Goal: Find specific page/section: Find specific page/section

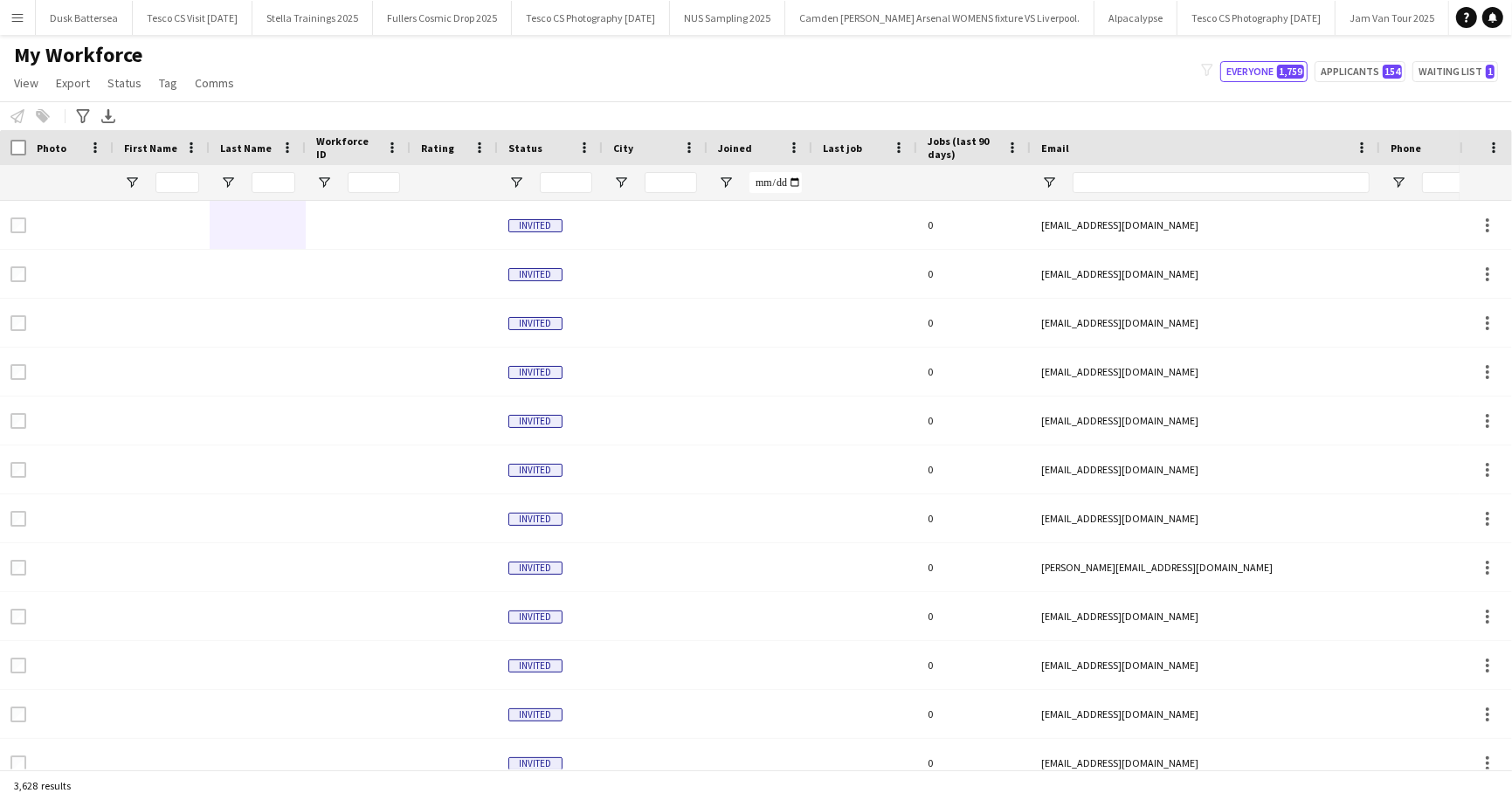
click at [21, 22] on app-icon "Menu" at bounding box center [17, 17] width 14 height 14
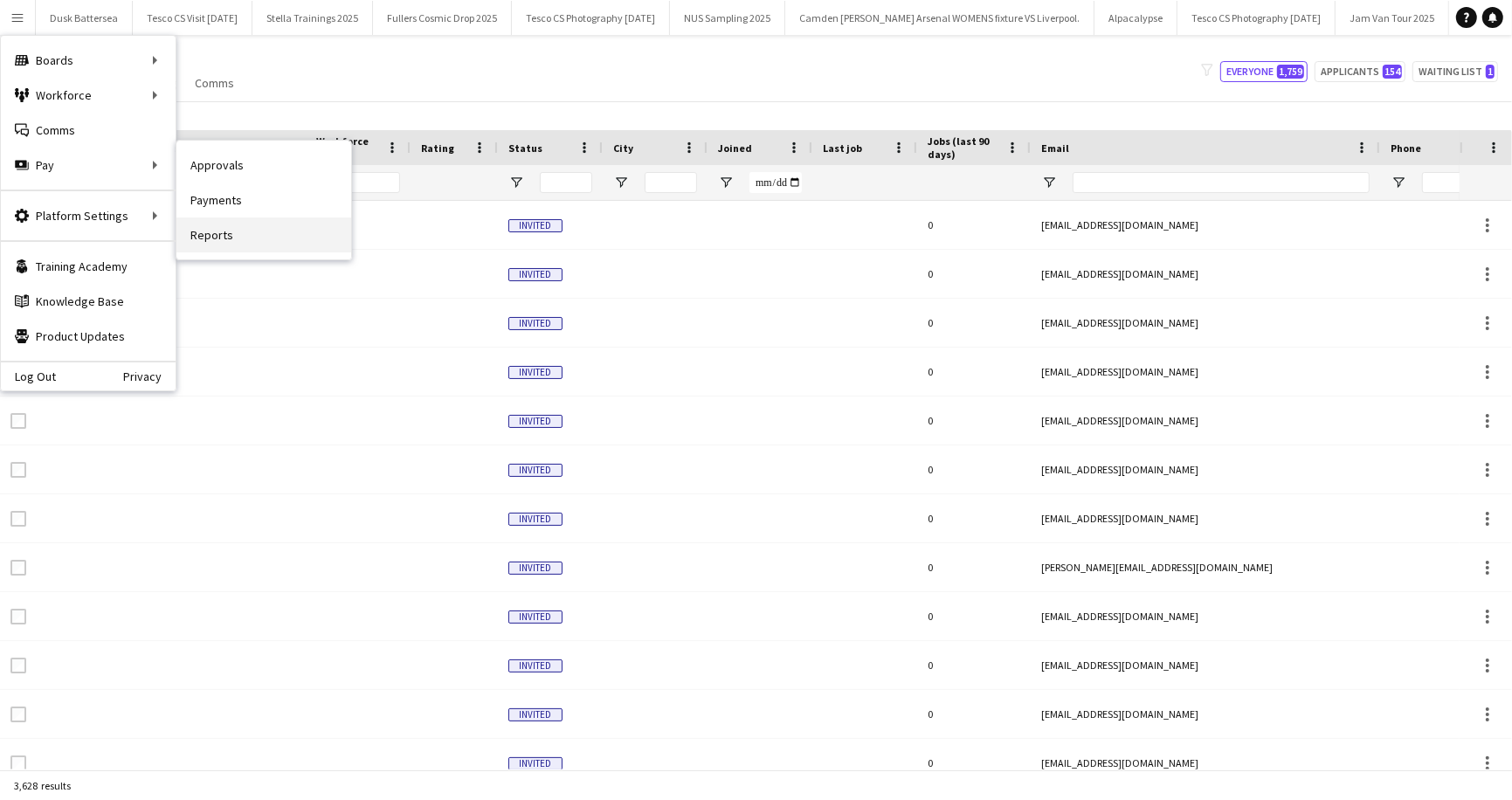
click at [220, 237] on link "Reports" at bounding box center [264, 234] width 174 height 35
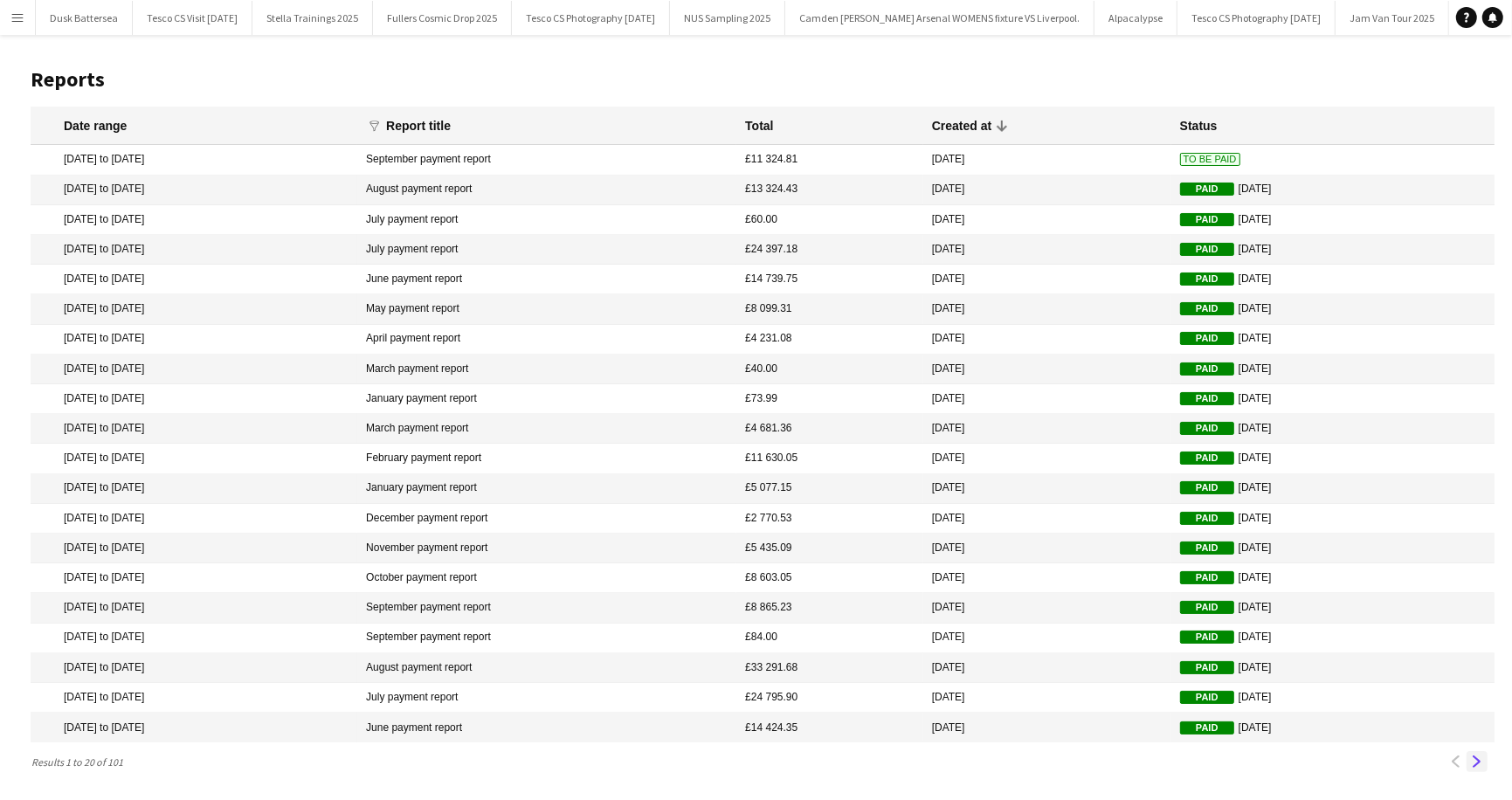
click at [1482, 762] on app-icon "Next" at bounding box center [1477, 761] width 12 height 12
click at [1459, 765] on app-icon "Previous" at bounding box center [1456, 761] width 12 height 12
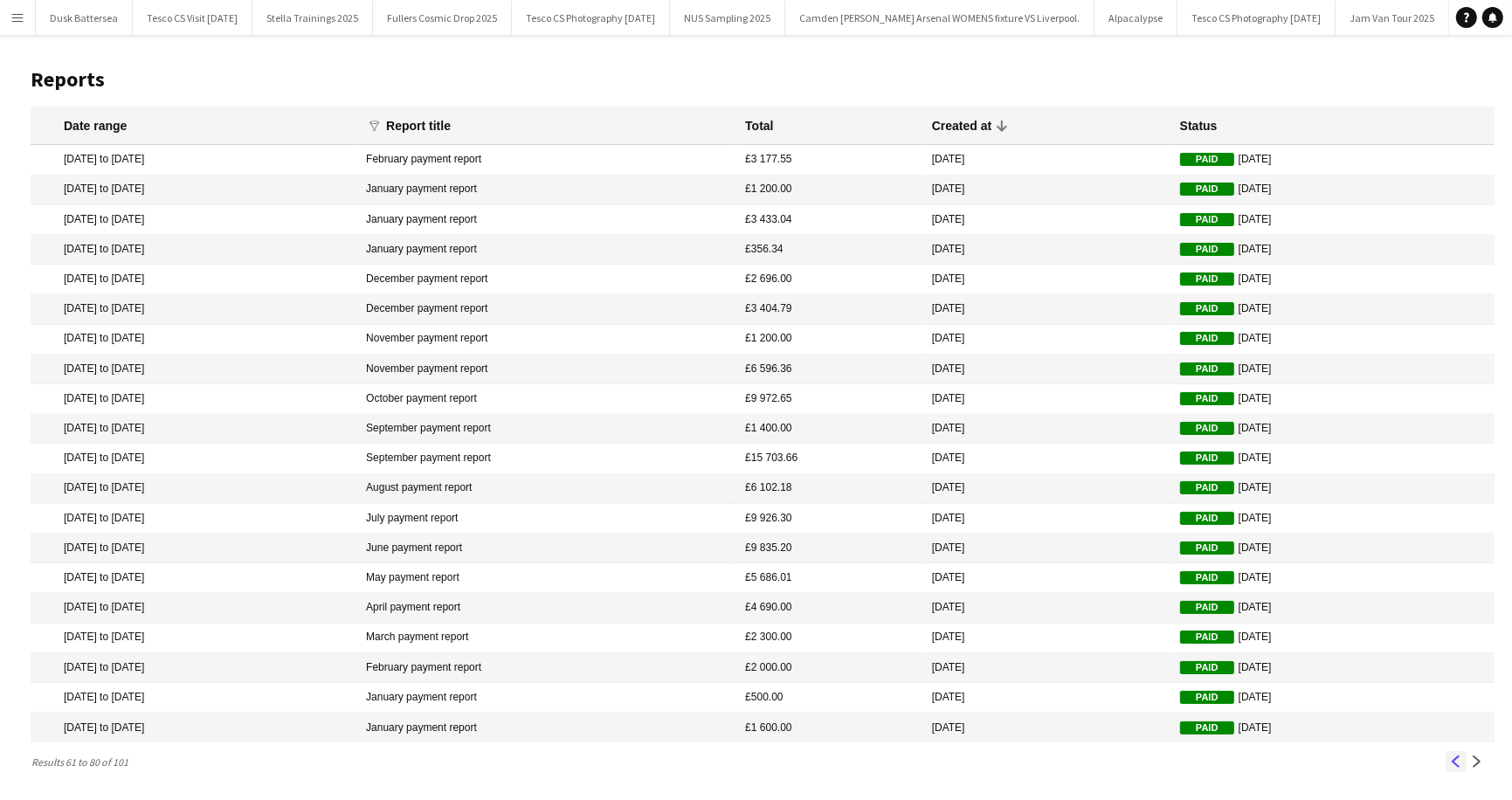
click at [1459, 765] on app-icon "Previous" at bounding box center [1456, 761] width 12 height 12
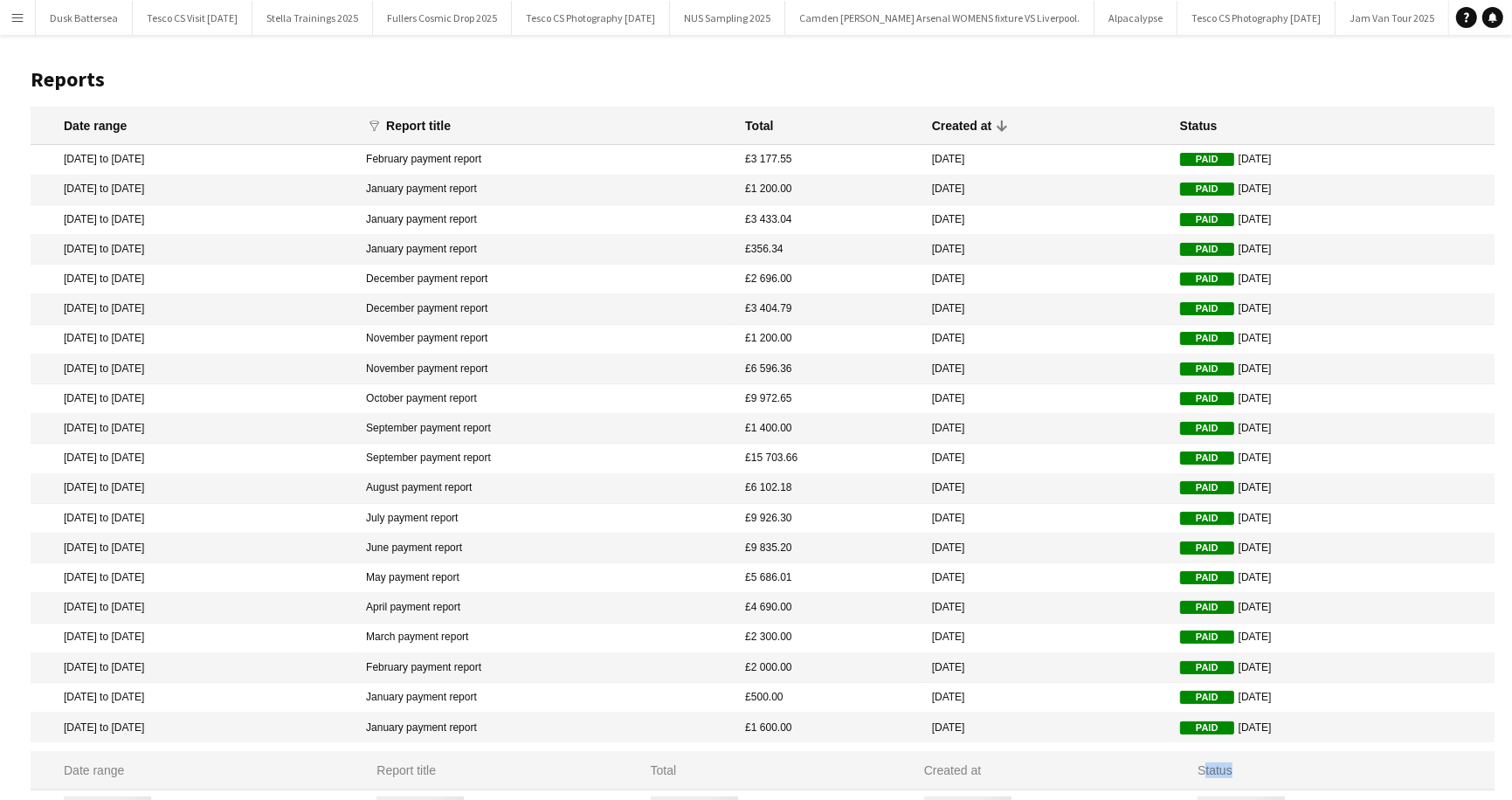
click at [1459, 765] on mat-header-cell "Status" at bounding box center [1341, 770] width 306 height 39
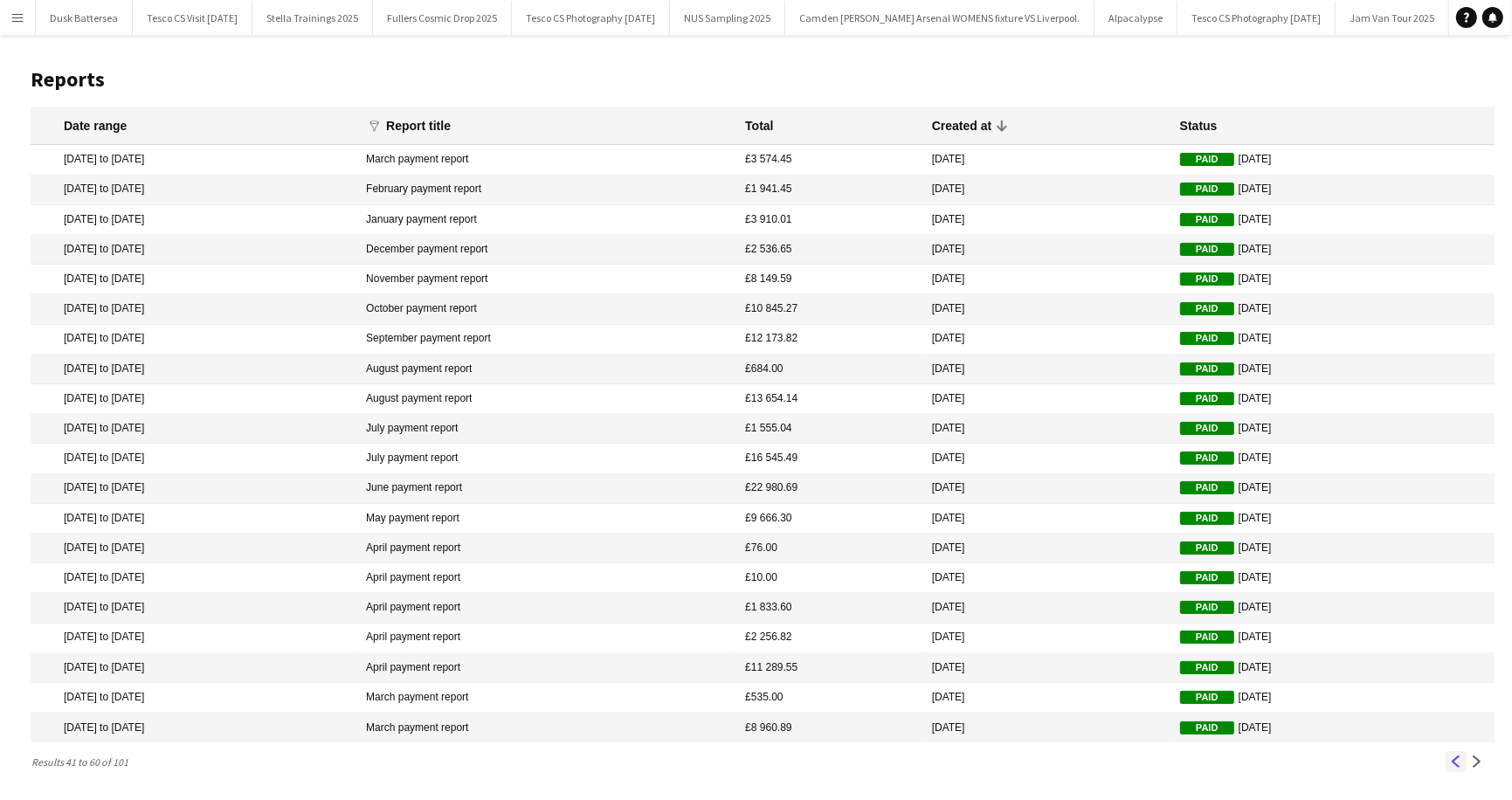
click at [1459, 765] on app-icon "Previous" at bounding box center [1456, 761] width 12 height 12
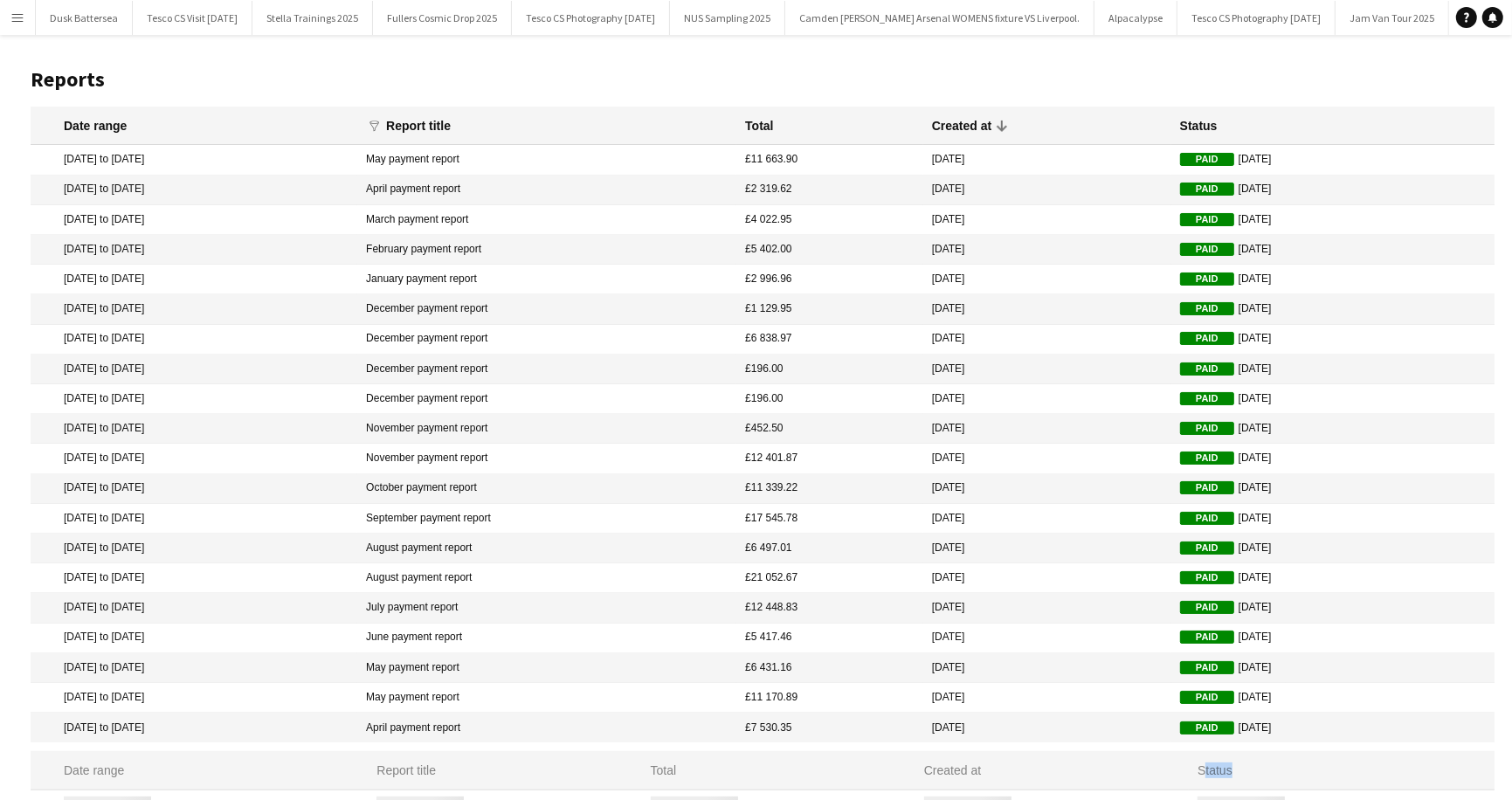
click at [1459, 765] on mat-header-cell "Status" at bounding box center [1341, 770] width 306 height 39
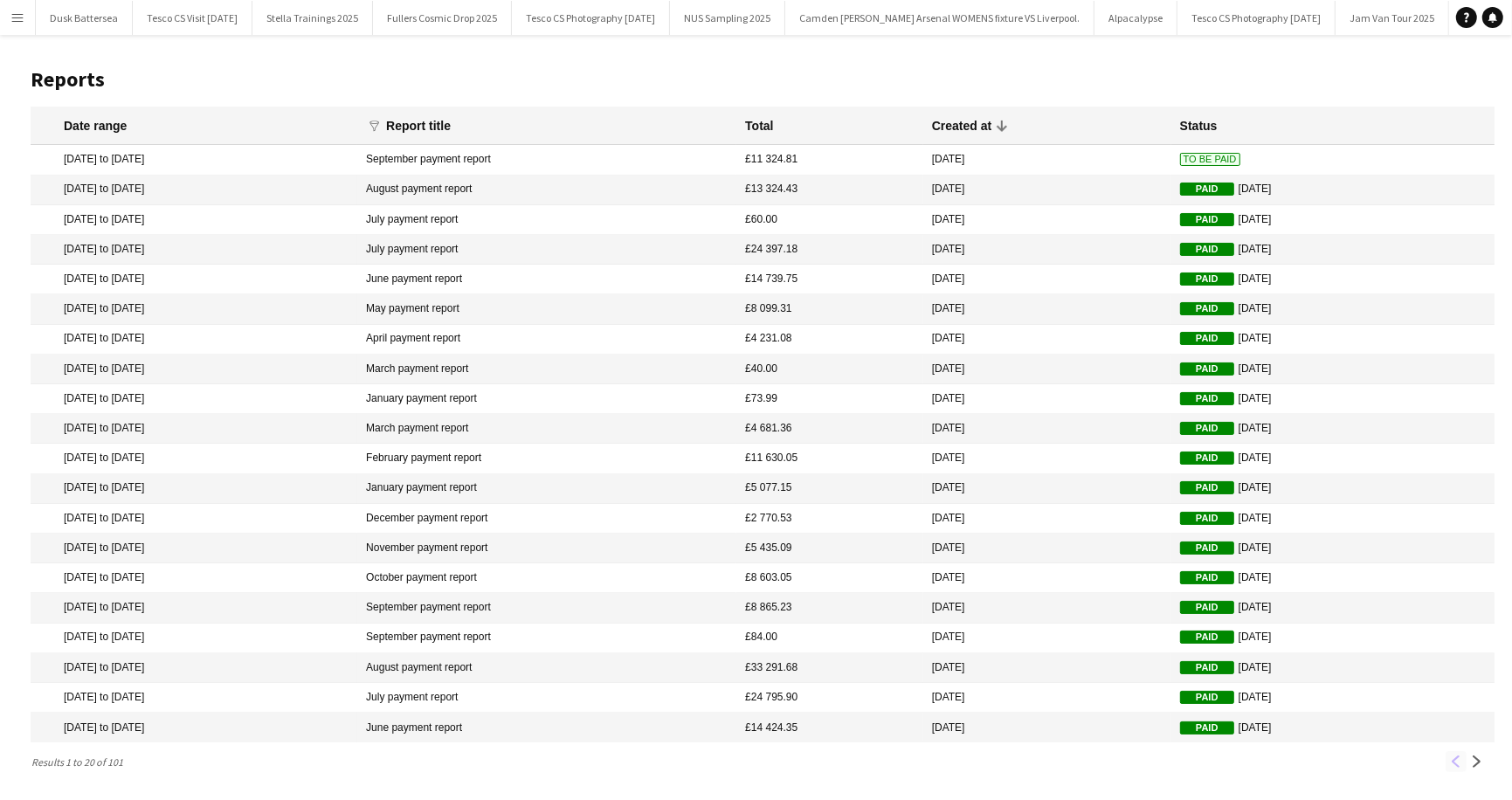
click at [1459, 765] on div "Previous Next" at bounding box center [1466, 761] width 56 height 21
click at [501, 162] on mat-cell "September payment report" at bounding box center [547, 159] width 379 height 29
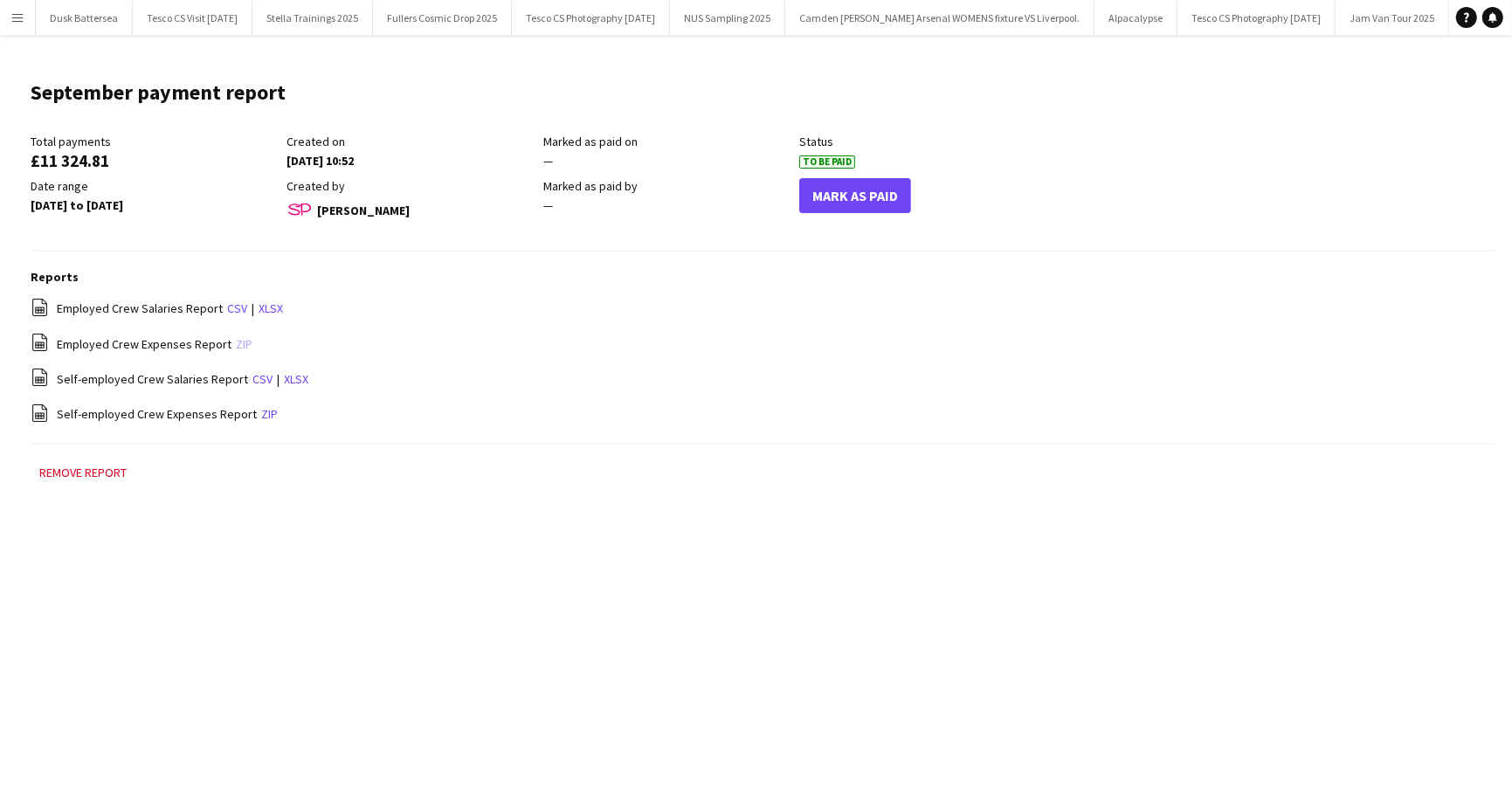
click at [239, 343] on link "zip" at bounding box center [245, 344] width 17 height 16
click at [240, 341] on link "zip" at bounding box center [245, 344] width 17 height 16
click at [236, 342] on link "zip" at bounding box center [245, 344] width 17 height 16
click at [237, 340] on link "zip" at bounding box center [245, 344] width 17 height 16
click at [236, 348] on link "zip" at bounding box center [245, 344] width 17 height 16
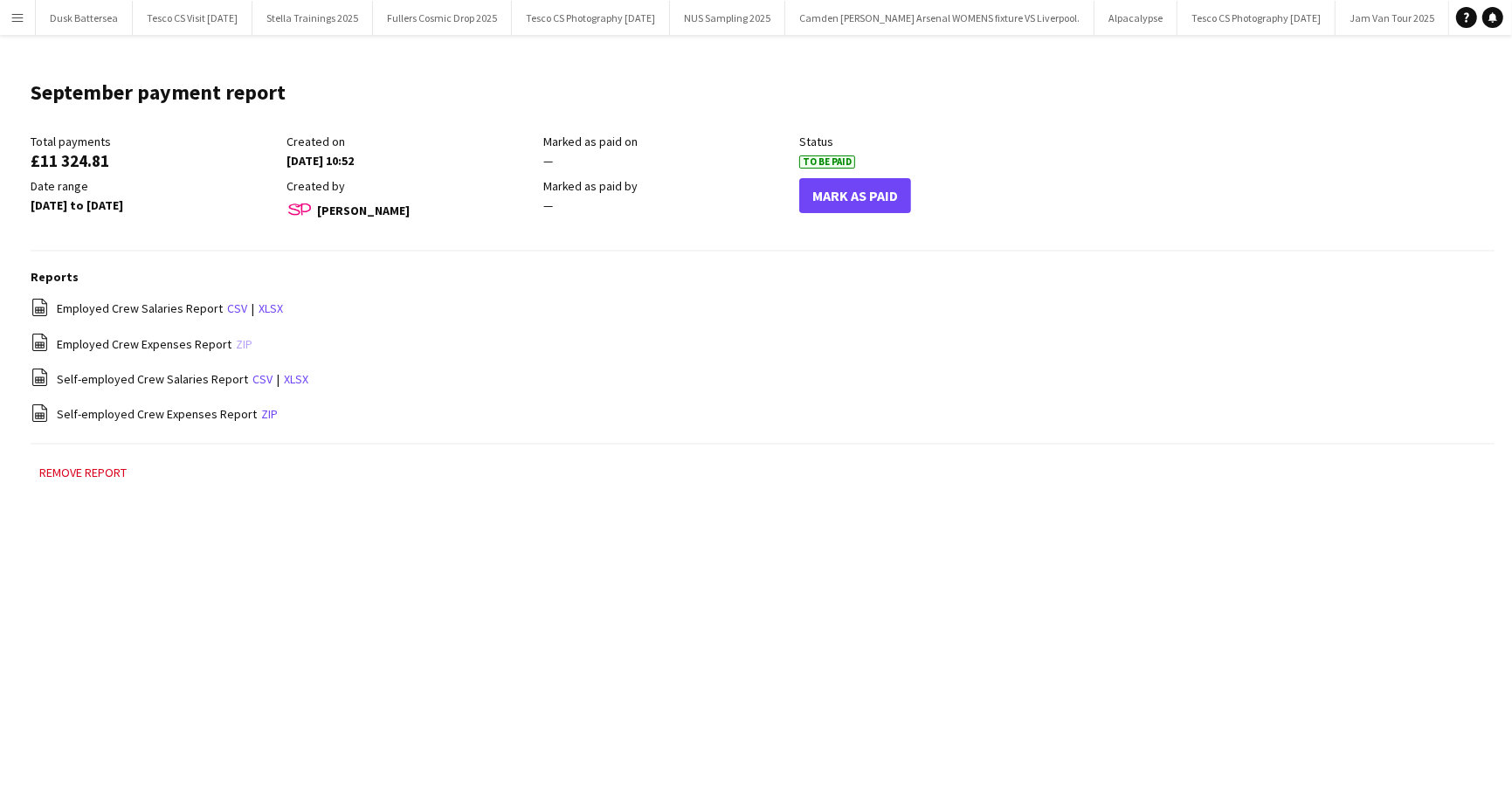
click at [239, 340] on link "zip" at bounding box center [245, 344] width 17 height 16
click at [12, 13] on app-icon "Menu" at bounding box center [17, 17] width 14 height 14
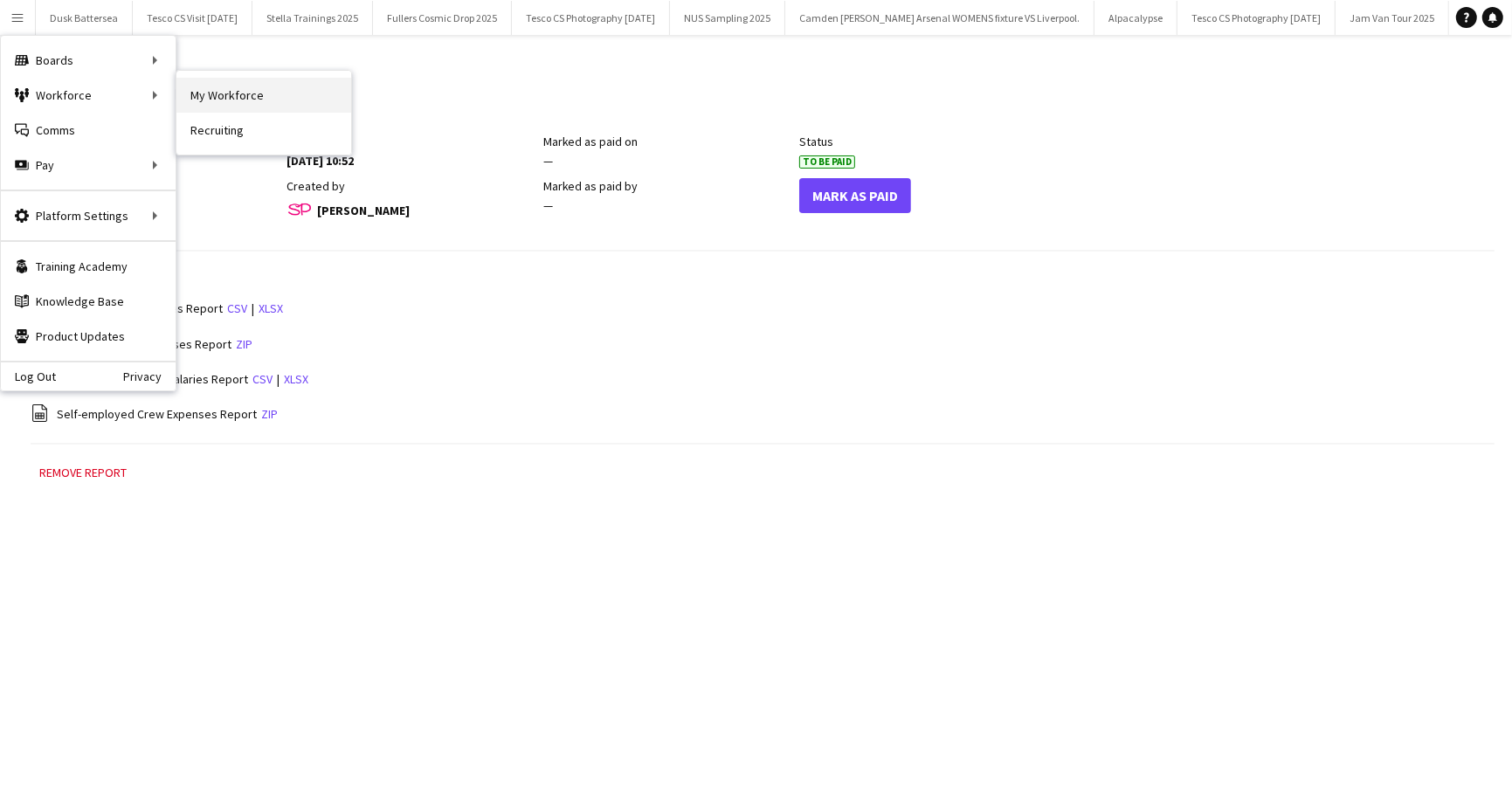
click at [217, 91] on link "My Workforce" at bounding box center [264, 95] width 174 height 35
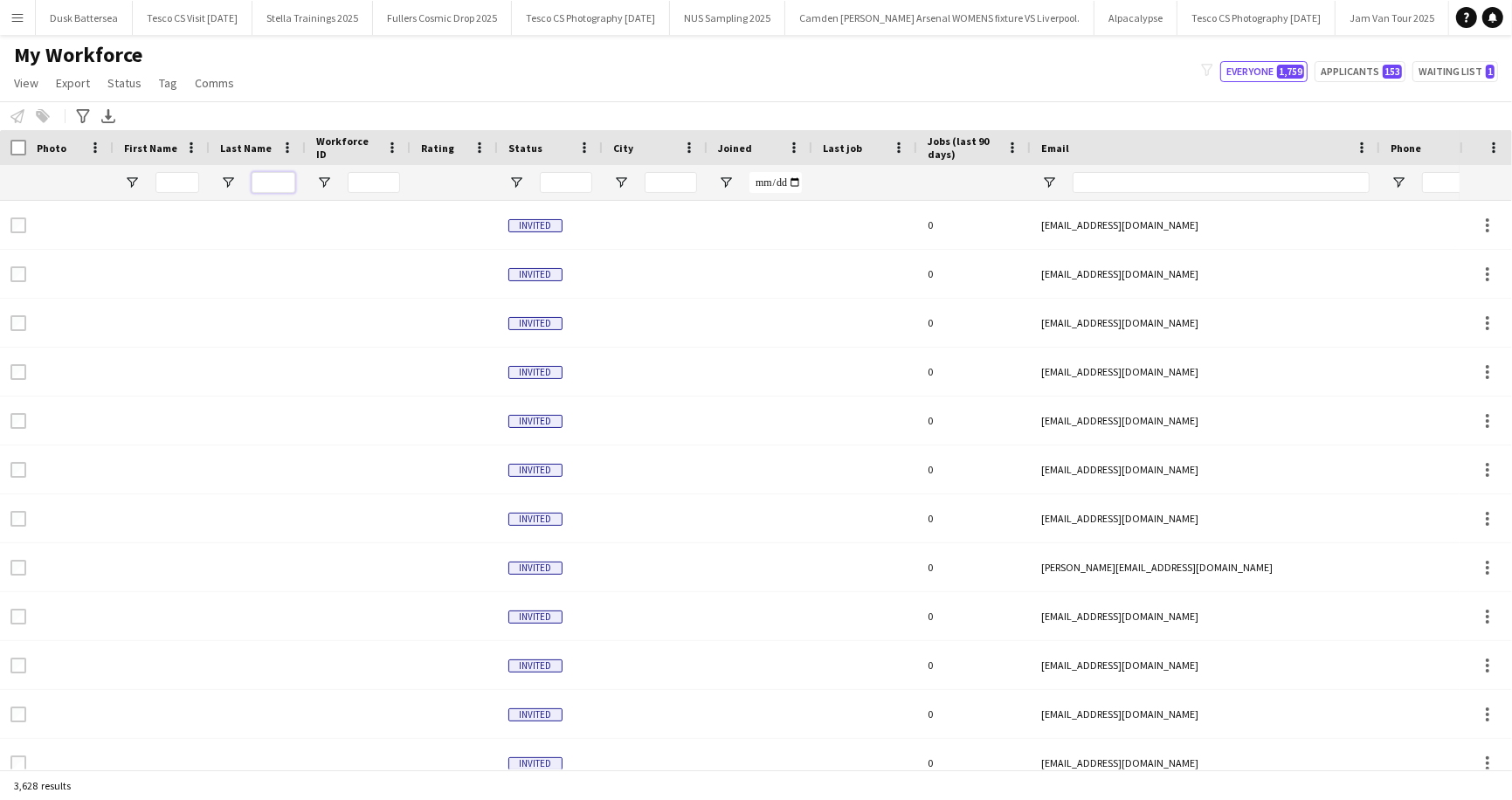
click at [265, 188] on input "Last Name Filter Input" at bounding box center [273, 183] width 44 height 21
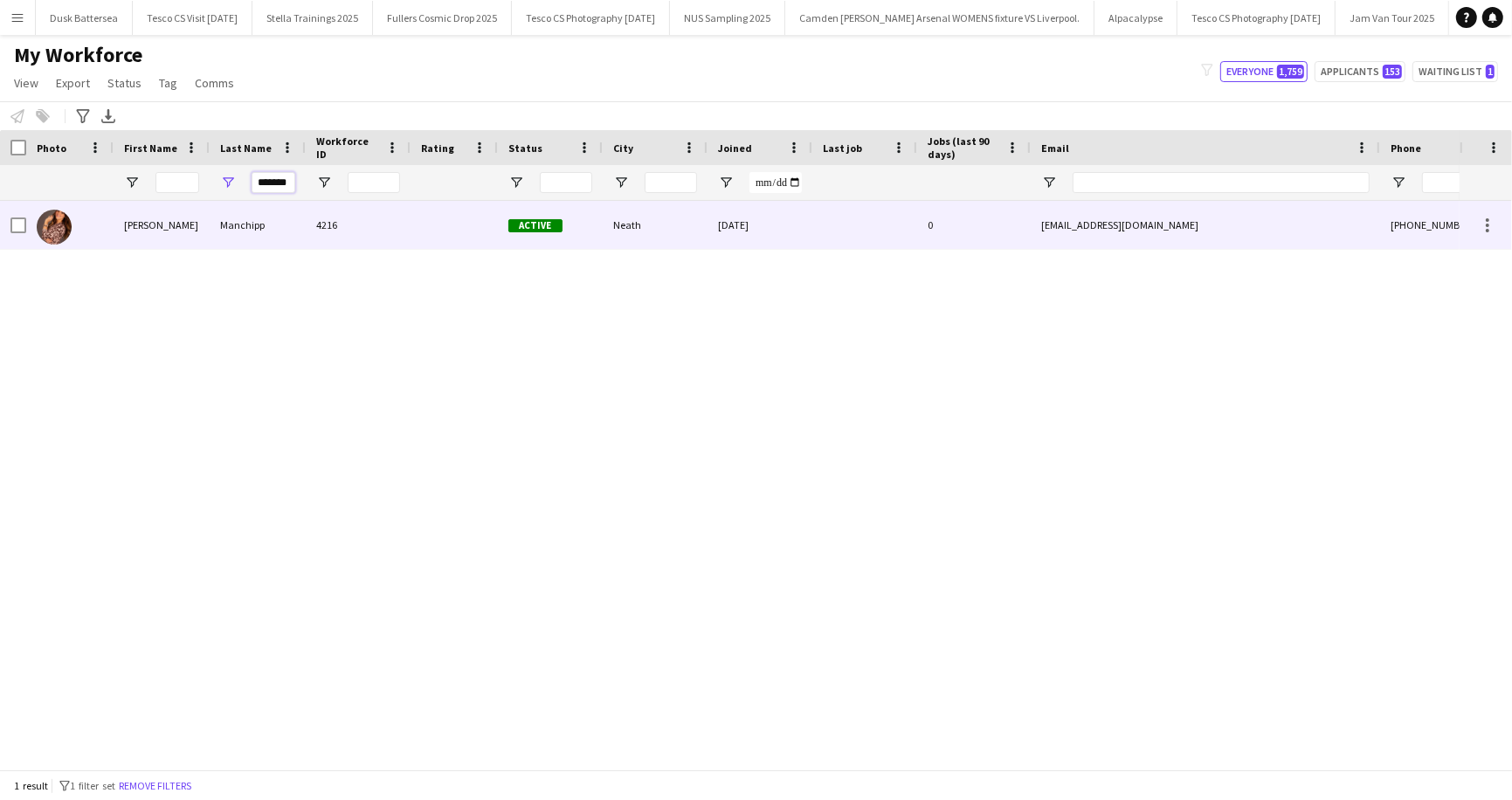
type input "*******"
click at [182, 233] on div "Sara" at bounding box center [161, 225] width 96 height 48
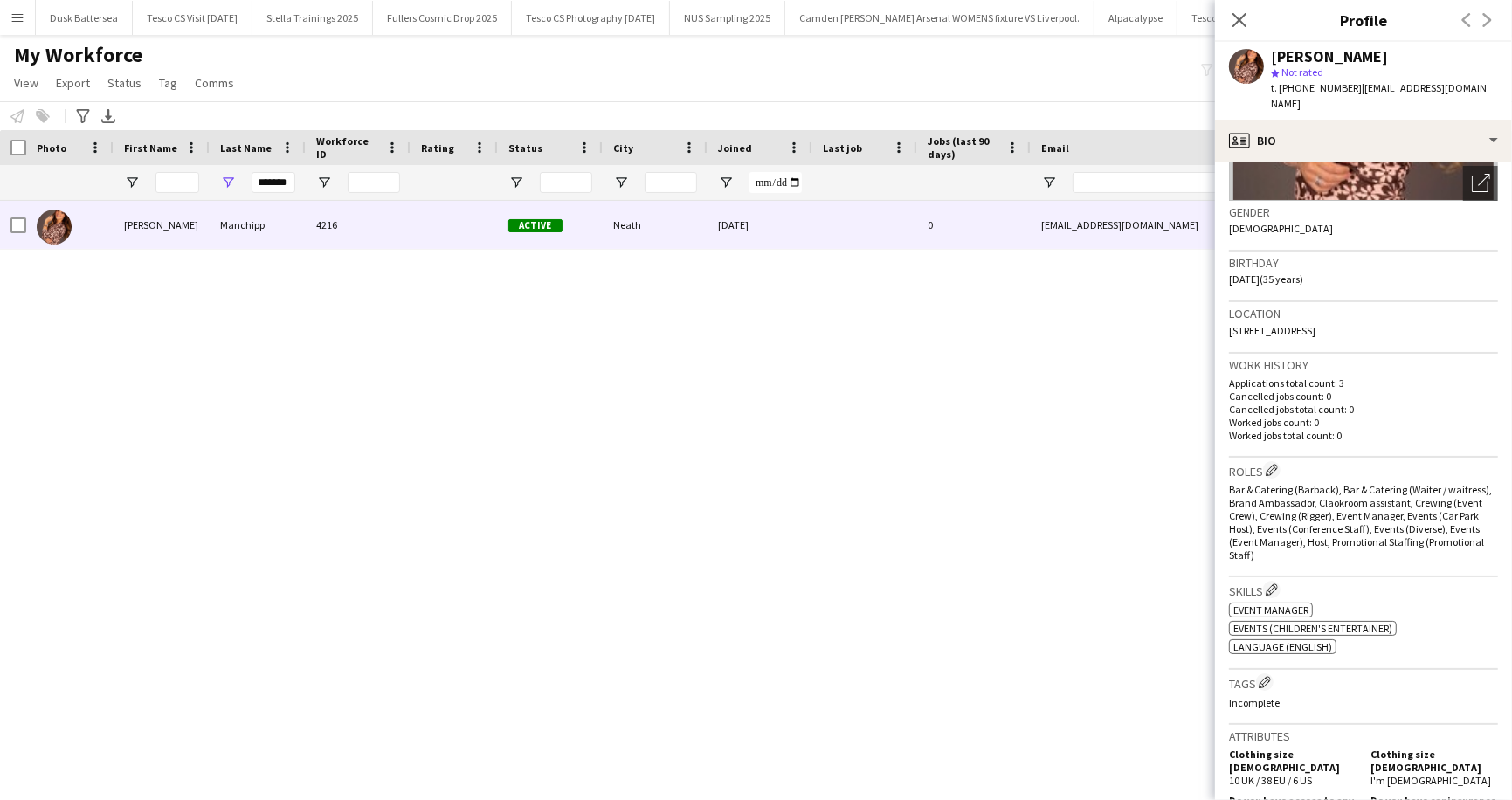
scroll to position [0, 0]
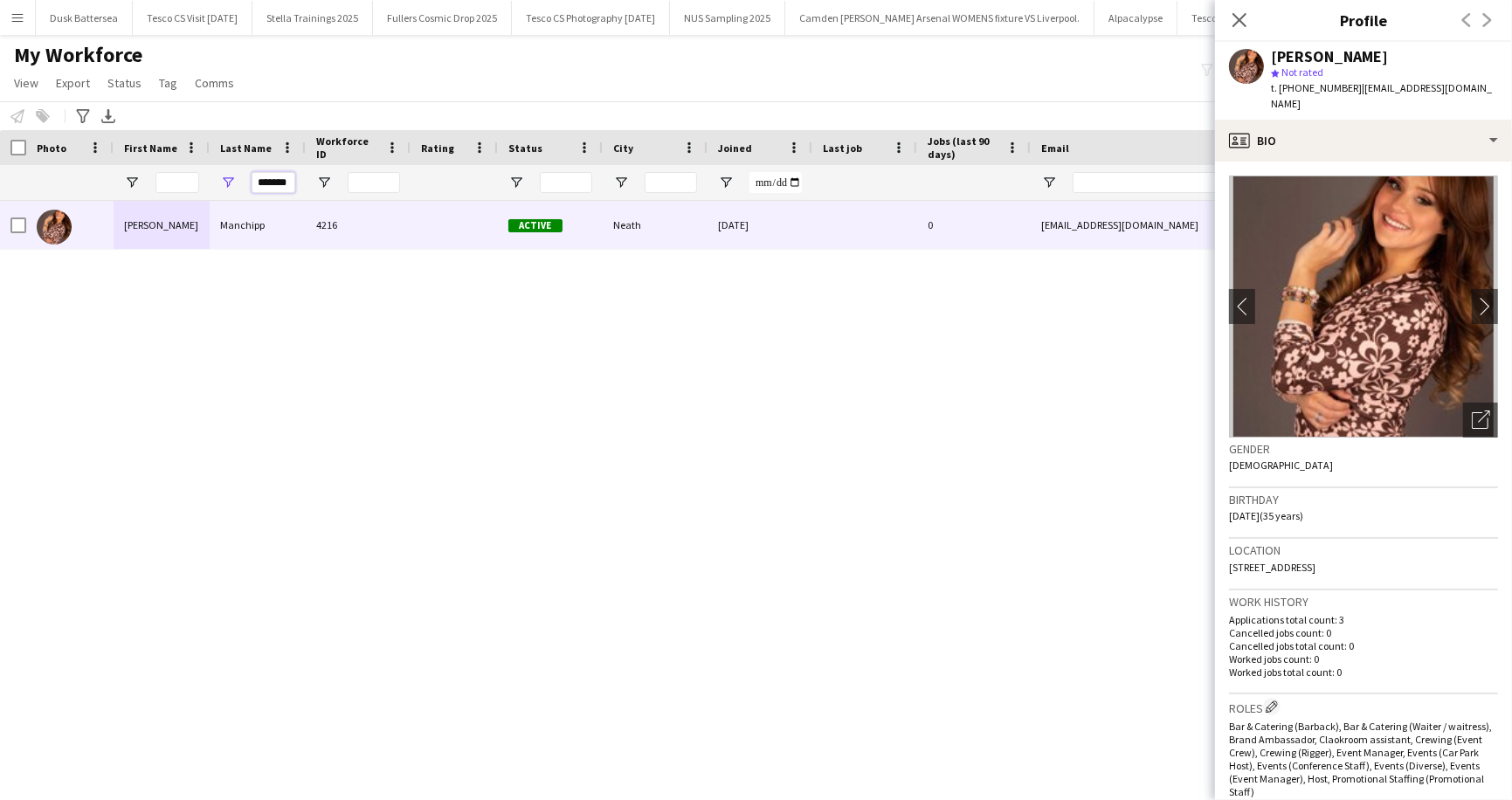
drag, startPoint x: 258, startPoint y: 175, endPoint x: 261, endPoint y: 195, distance: 20.2
click at [261, 195] on div "*******" at bounding box center [273, 182] width 44 height 35
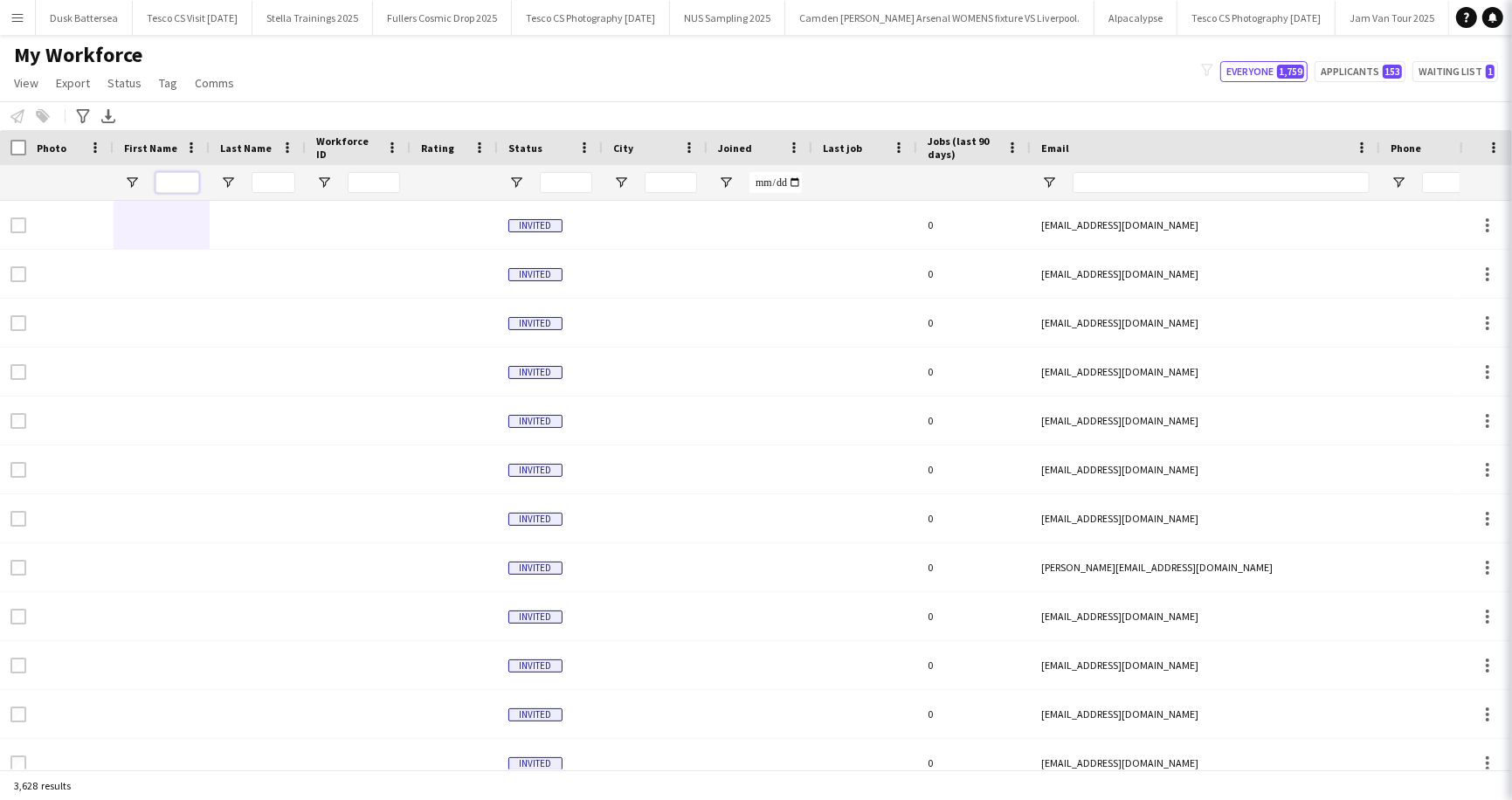
click at [183, 182] on input "First Name Filter Input" at bounding box center [177, 183] width 44 height 21
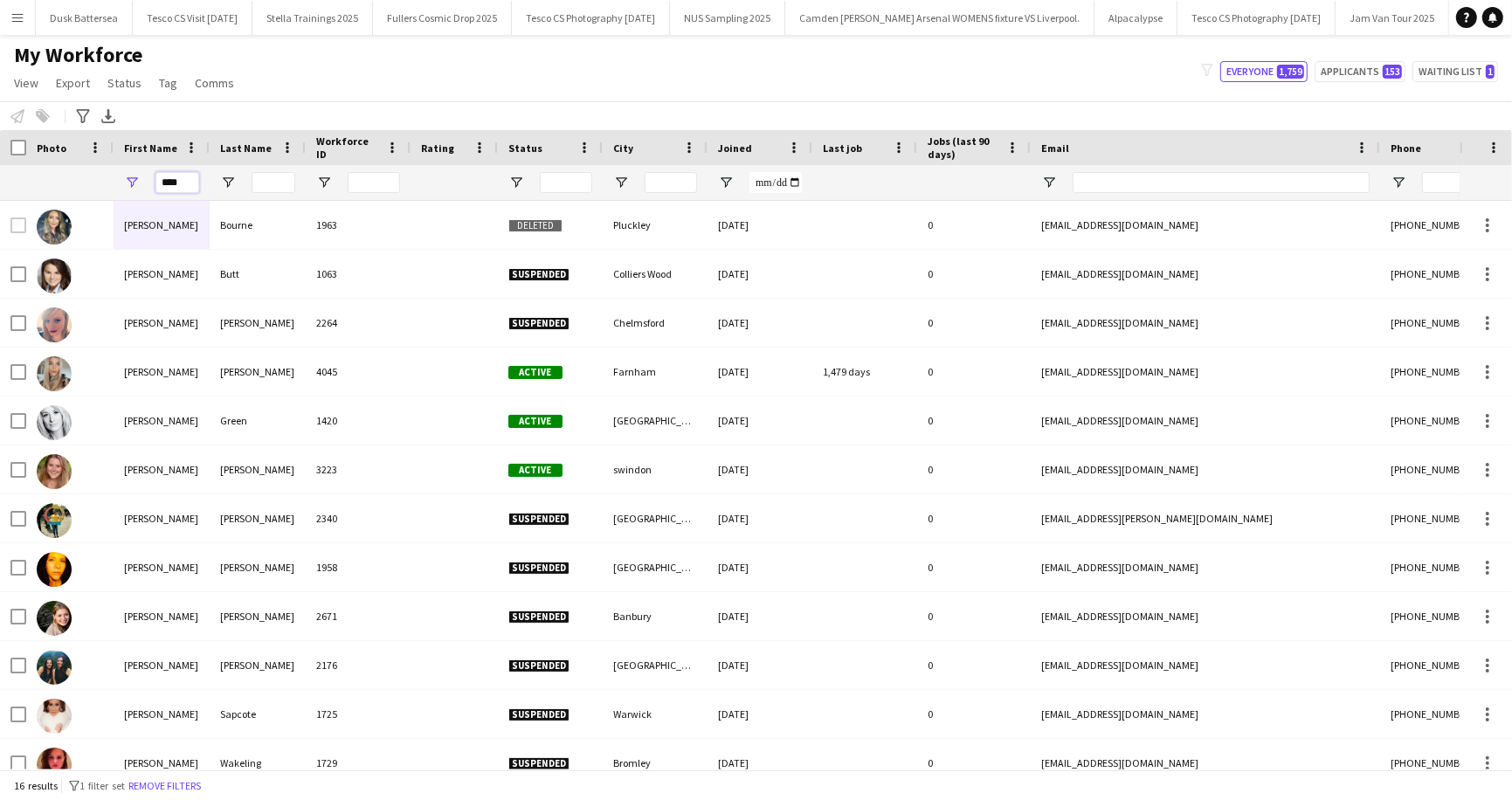
click at [188, 183] on input "****" at bounding box center [177, 183] width 44 height 21
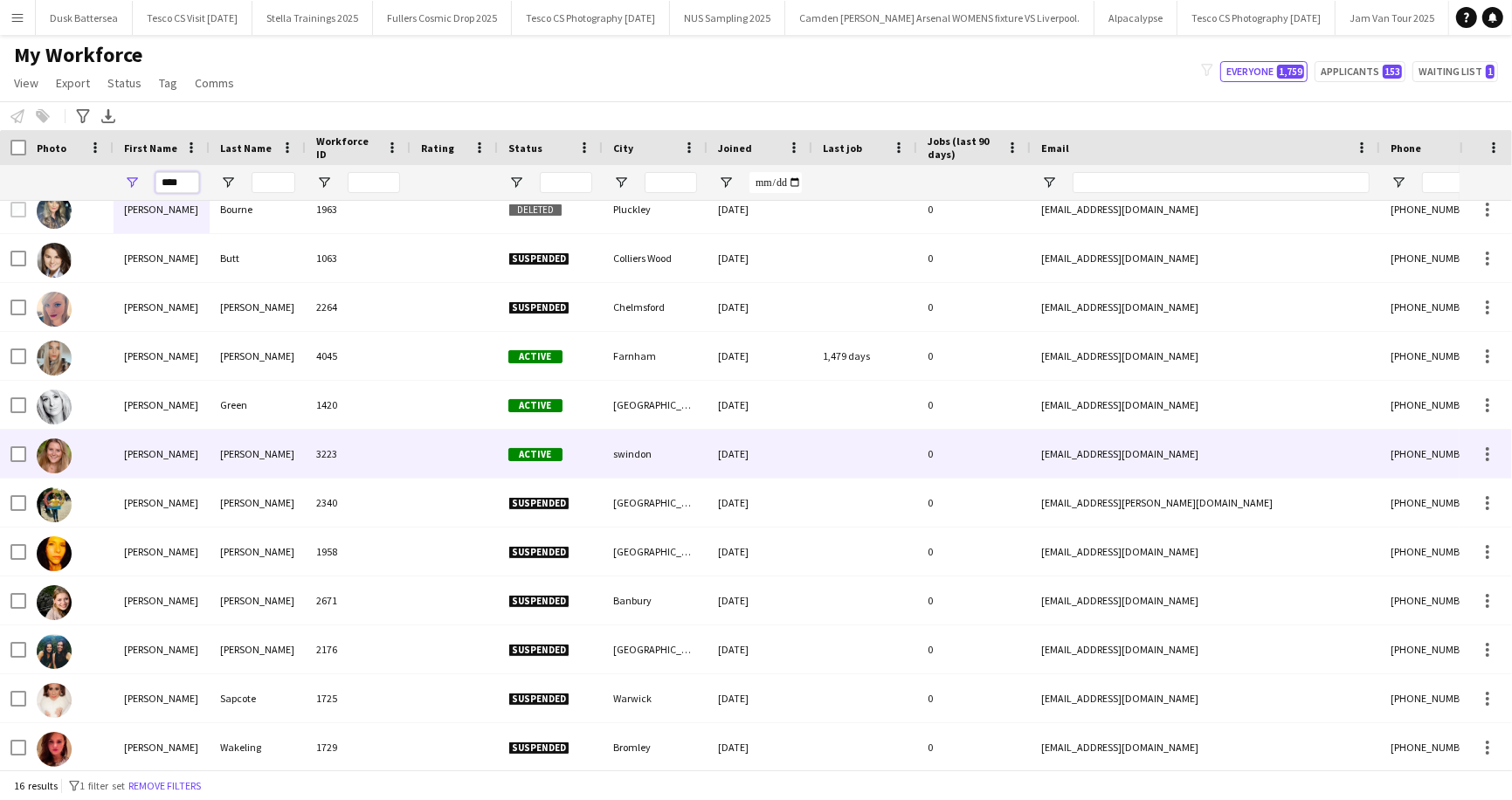
scroll to position [17, 0]
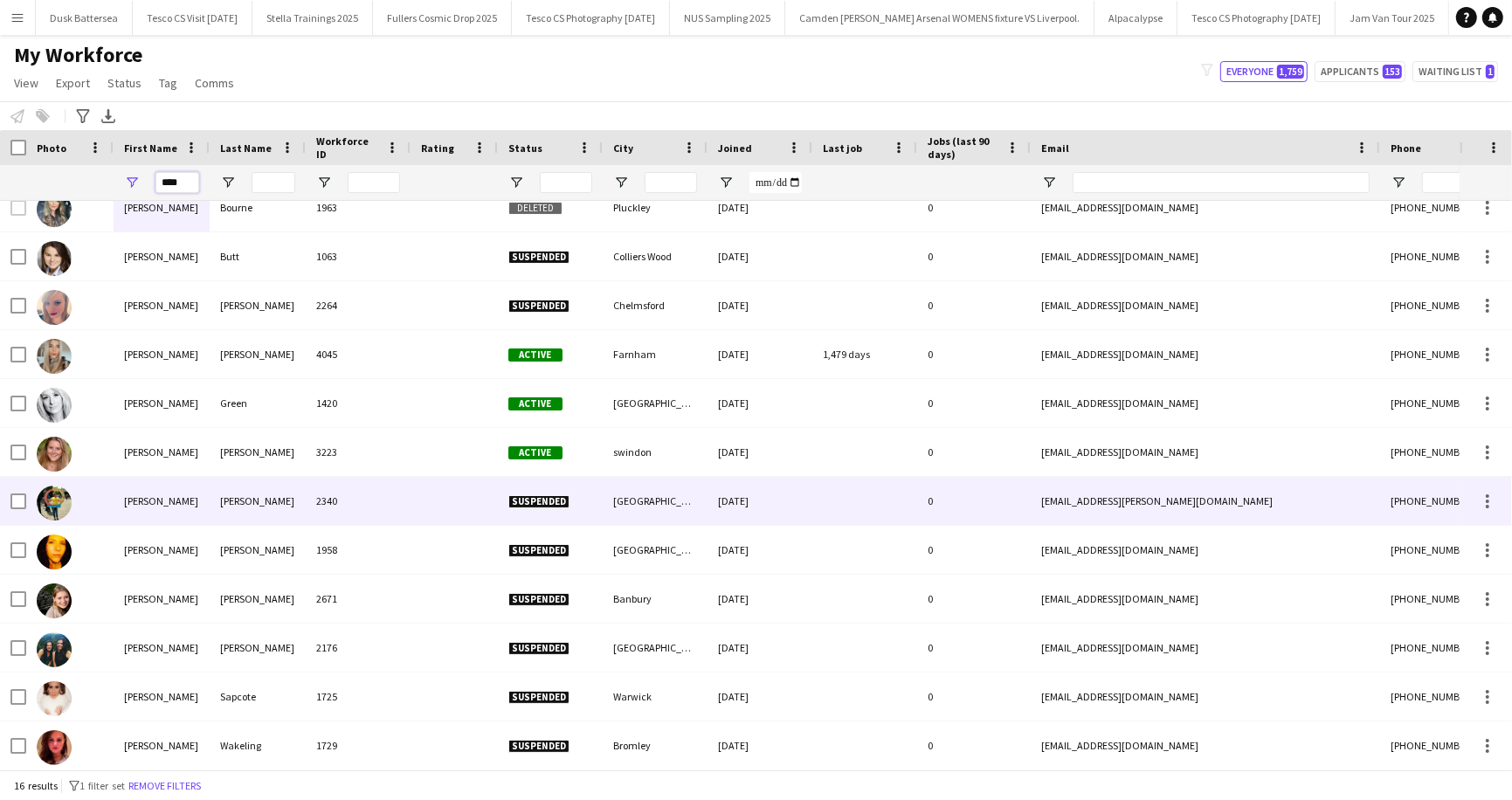
type input "****"
click at [238, 499] on div "Lloyd-jones" at bounding box center [257, 500] width 96 height 48
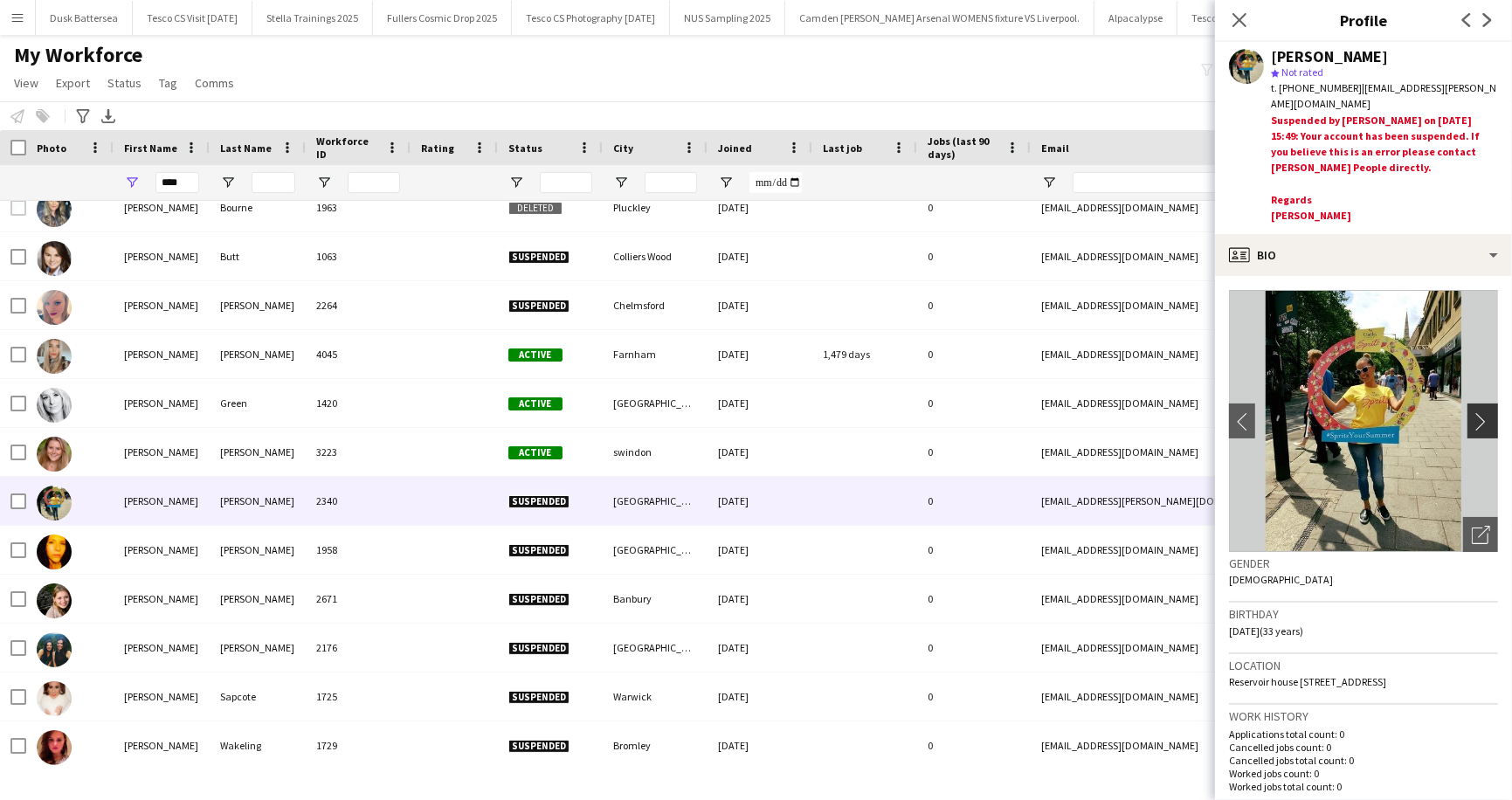
click at [1479, 420] on app-icon "chevron-right" at bounding box center [1485, 421] width 27 height 18
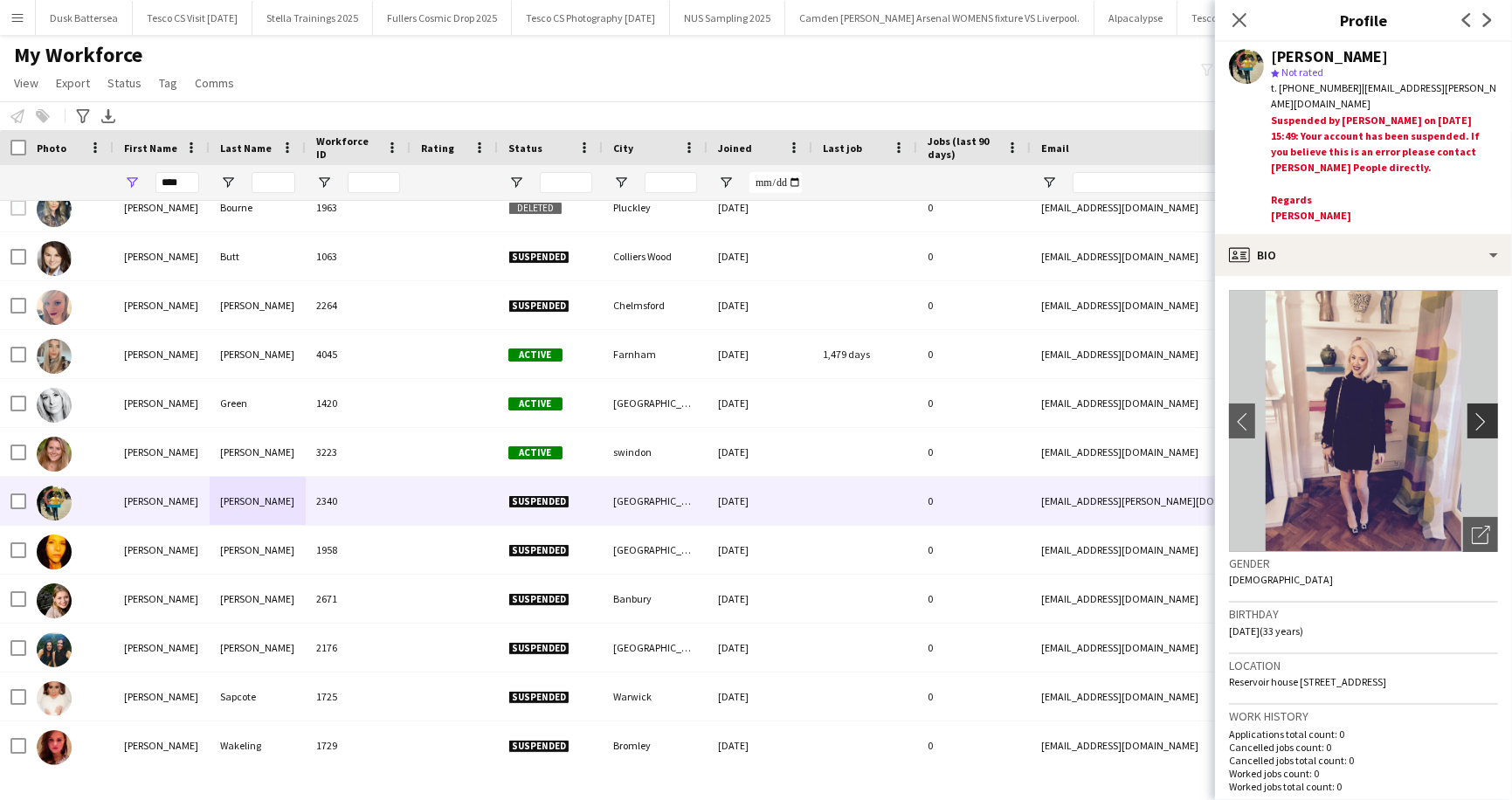
click at [1480, 419] on app-icon "chevron-right" at bounding box center [1485, 421] width 27 height 18
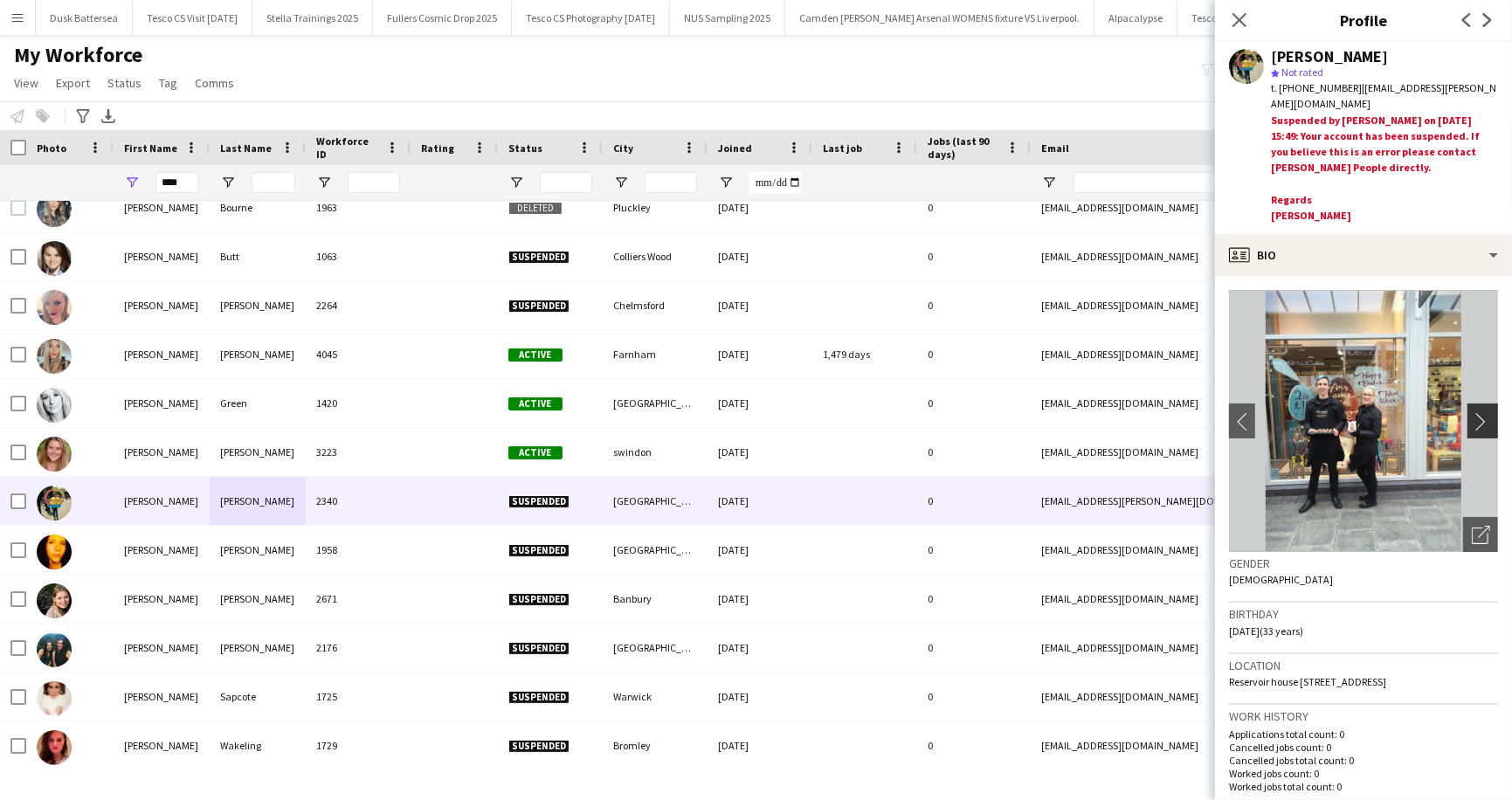
click at [1480, 419] on app-icon "chevron-right" at bounding box center [1485, 421] width 27 height 18
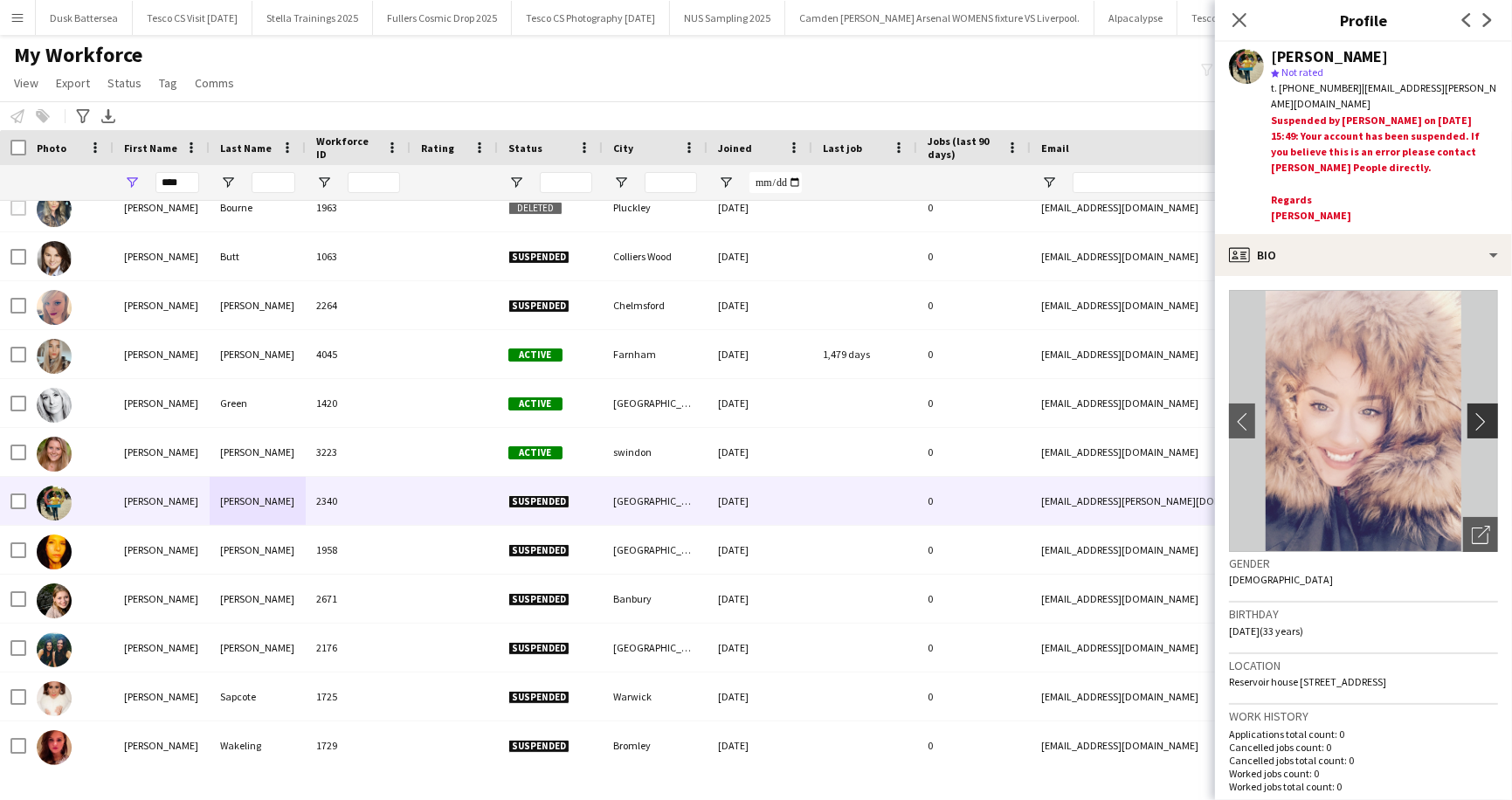
click at [1480, 419] on app-icon "chevron-right" at bounding box center [1485, 421] width 27 height 18
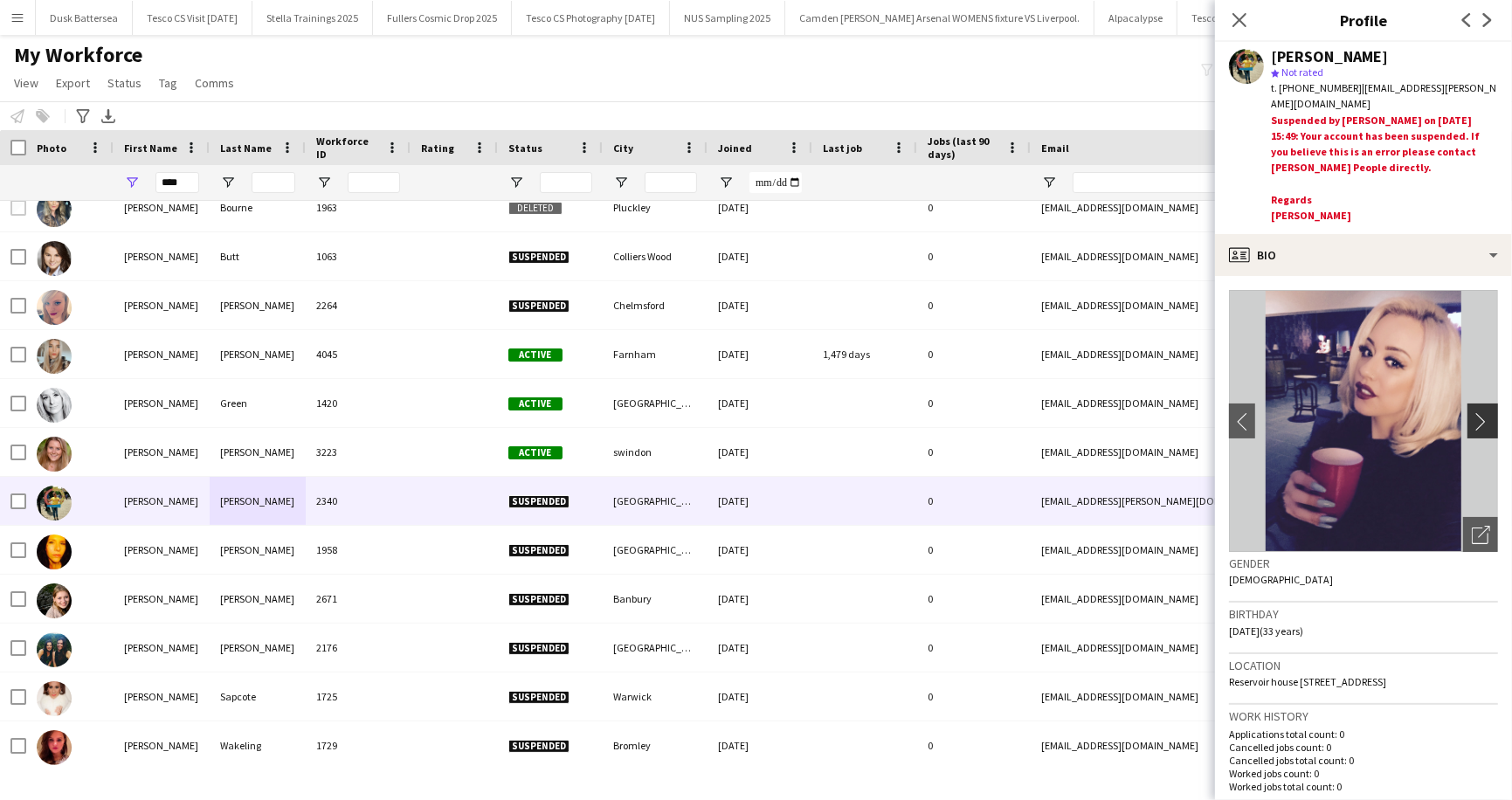
click at [1480, 419] on app-icon "chevron-right" at bounding box center [1485, 421] width 27 height 18
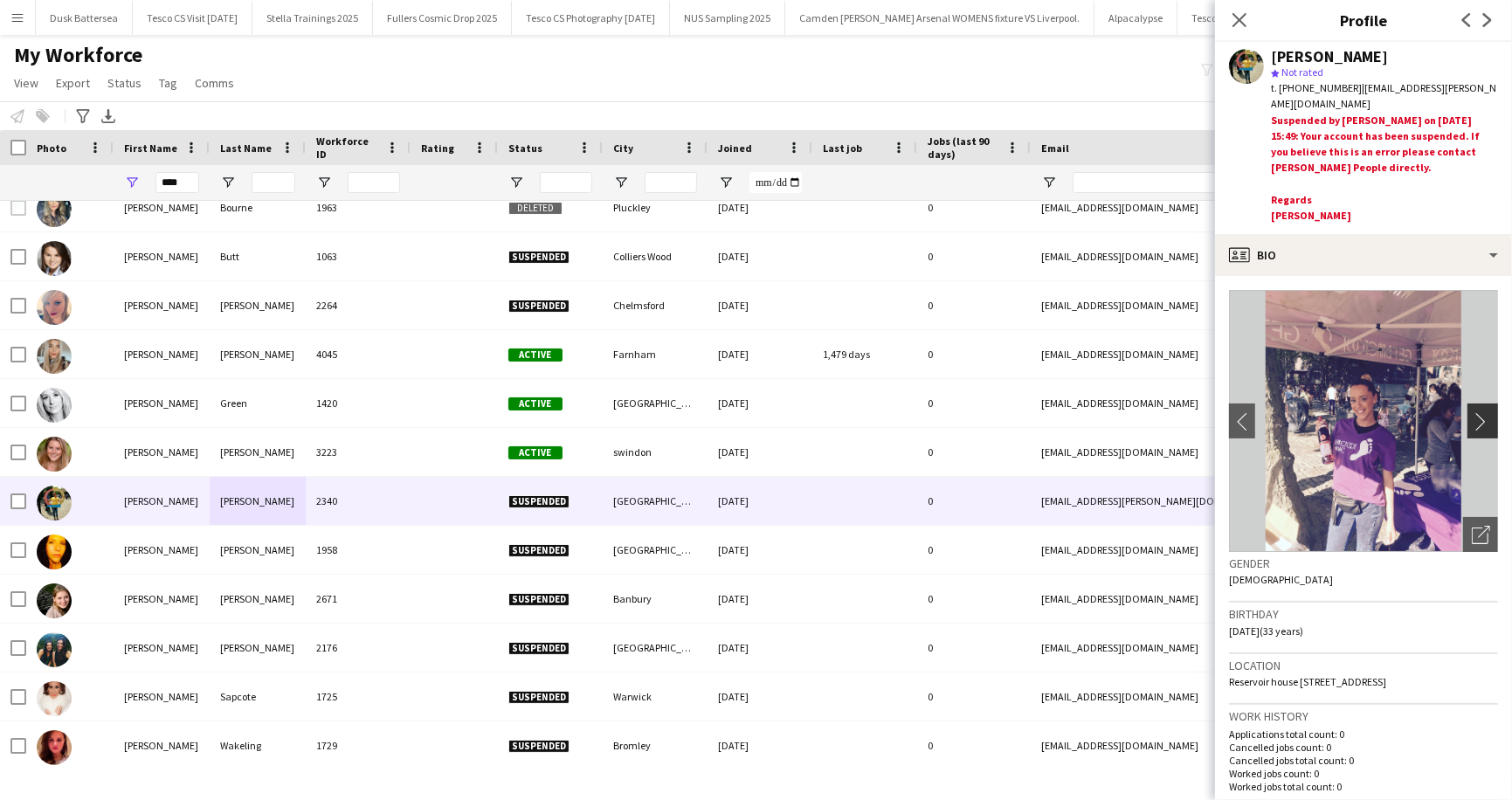
click at [1481, 419] on app-icon "chevron-right" at bounding box center [1485, 421] width 27 height 18
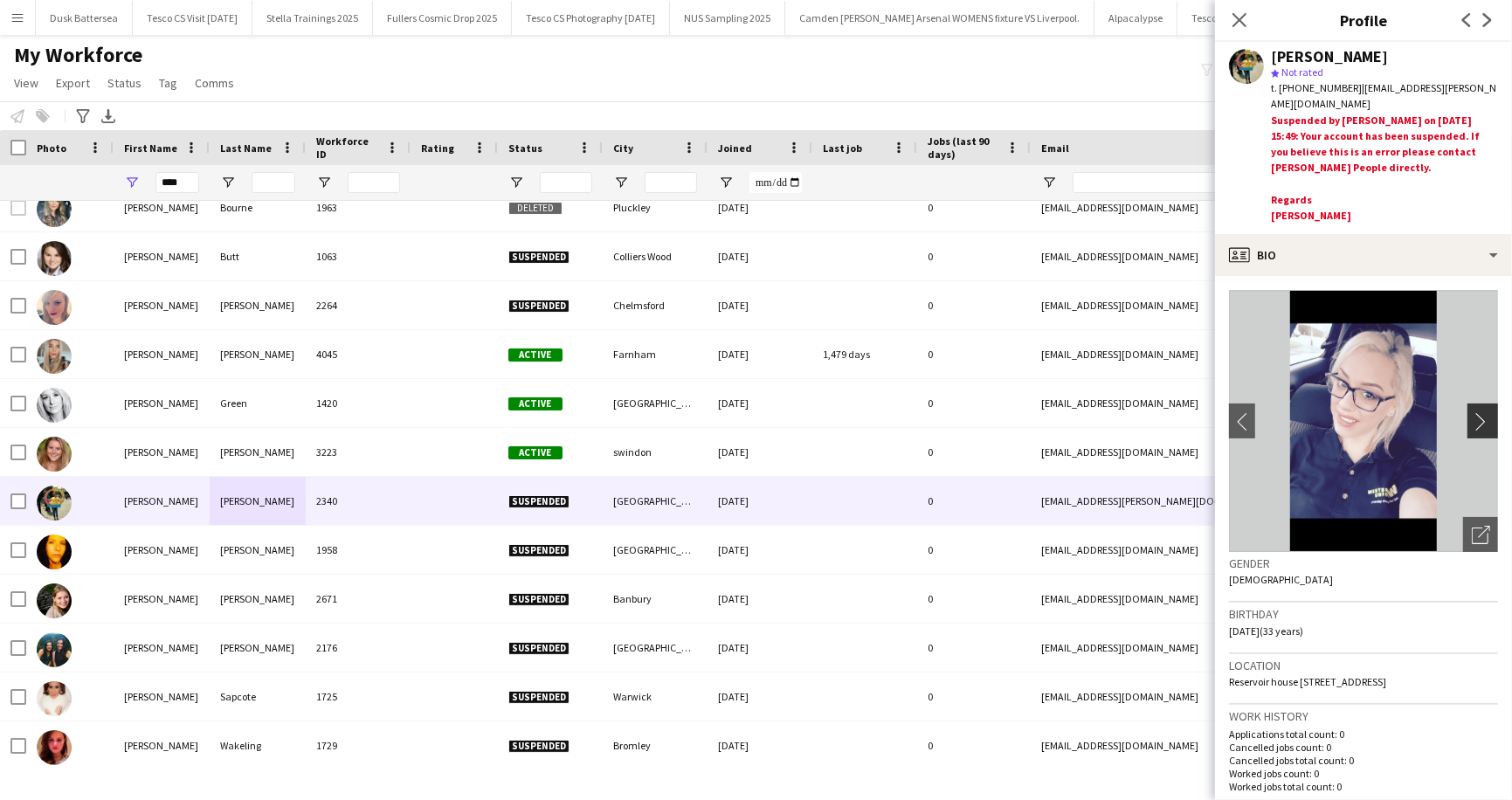
click at [1481, 419] on app-icon "chevron-right" at bounding box center [1485, 421] width 27 height 18
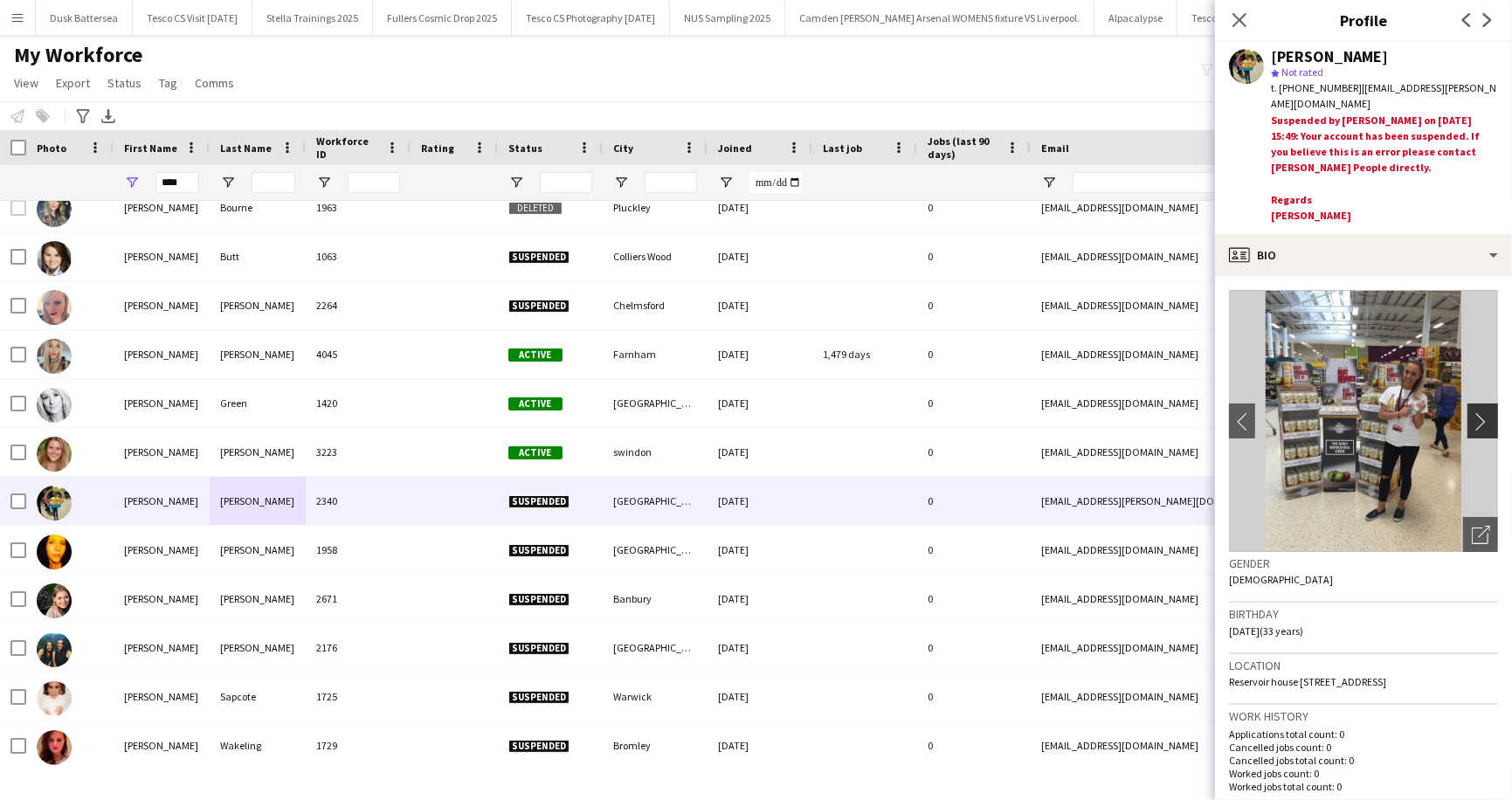
click at [1481, 419] on app-icon "chevron-right" at bounding box center [1485, 421] width 27 height 18
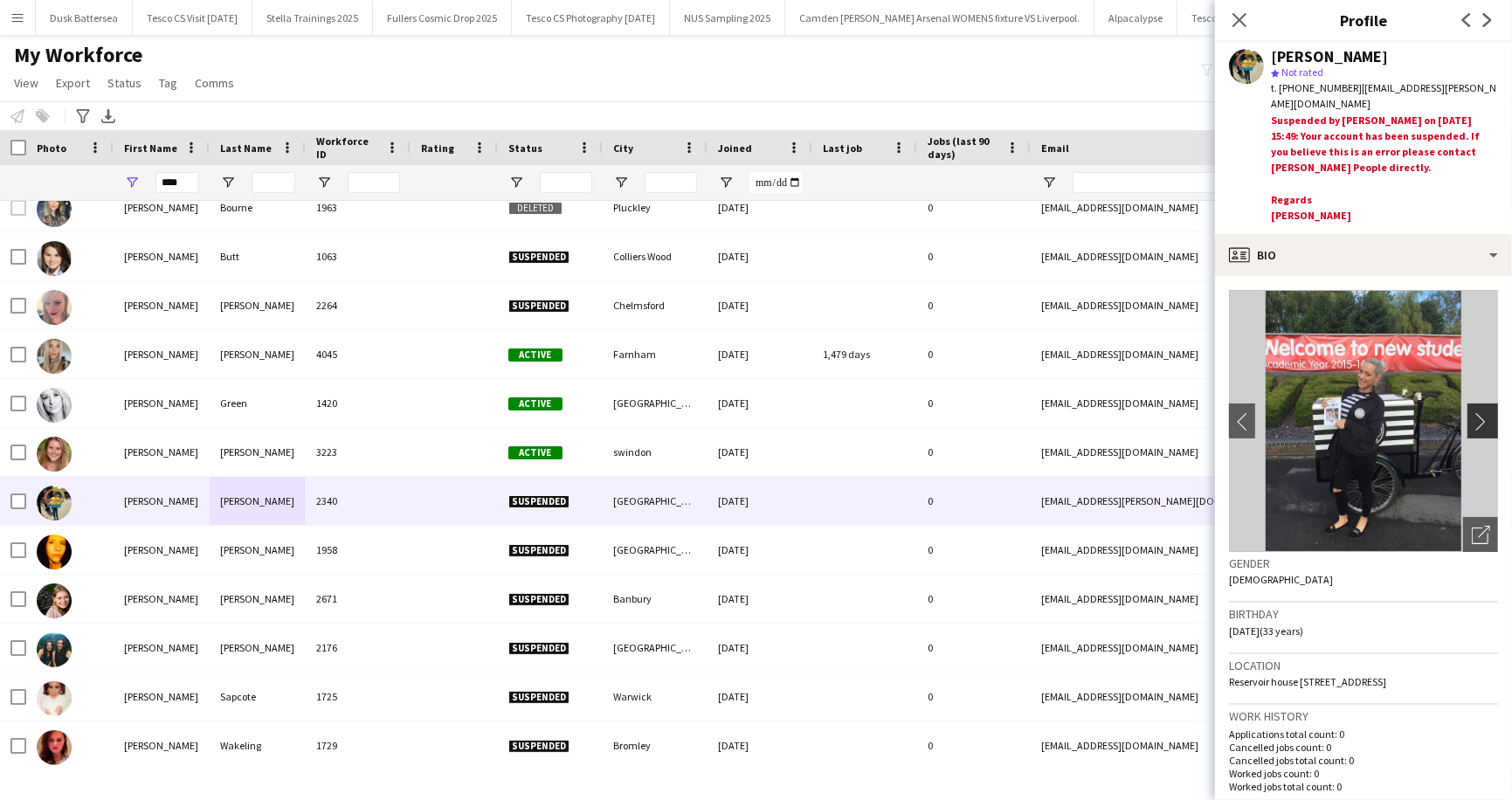
click at [1481, 419] on app-icon "chevron-right" at bounding box center [1485, 421] width 27 height 18
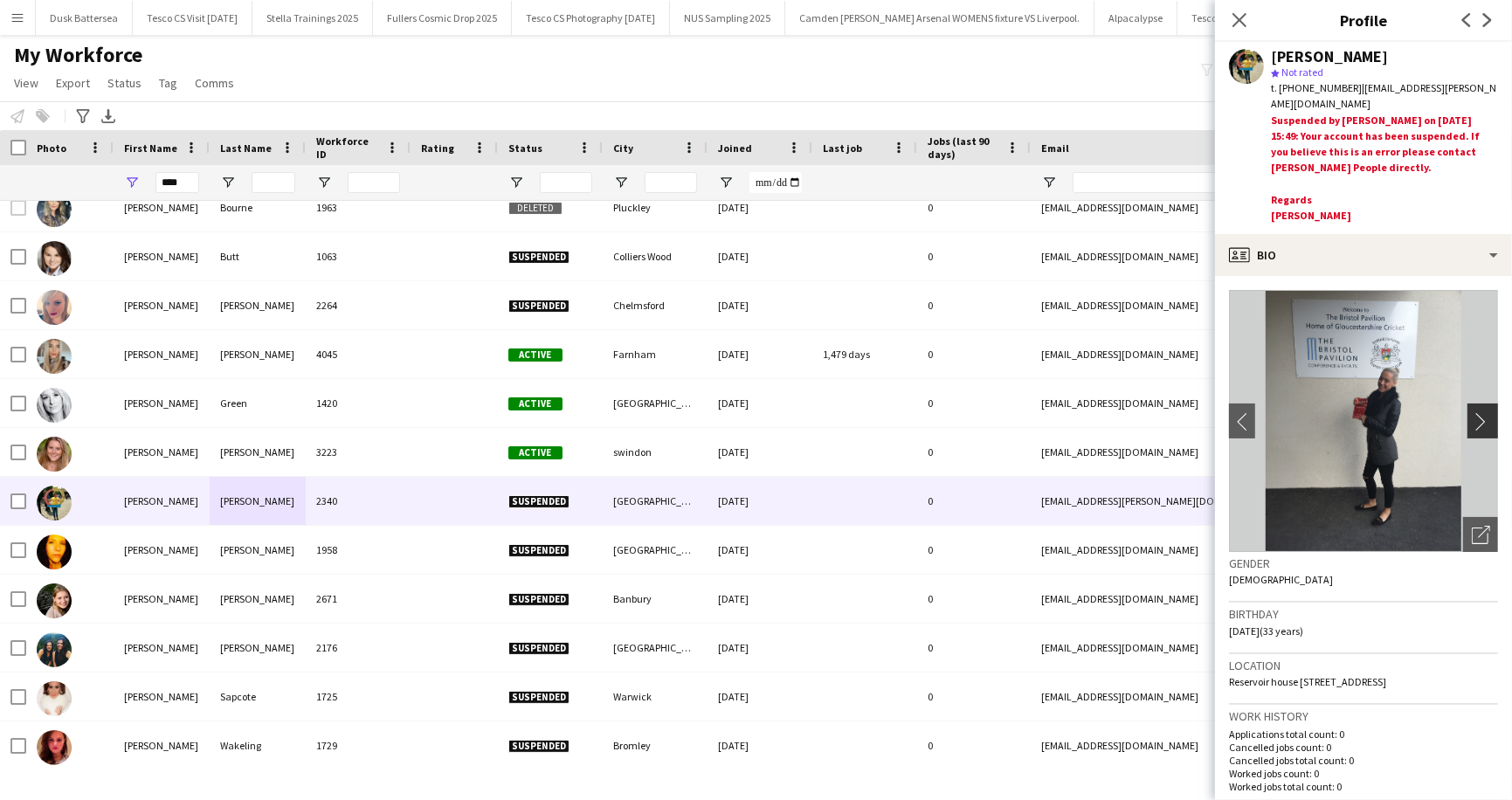
click at [1481, 419] on app-icon "chevron-right" at bounding box center [1485, 421] width 27 height 18
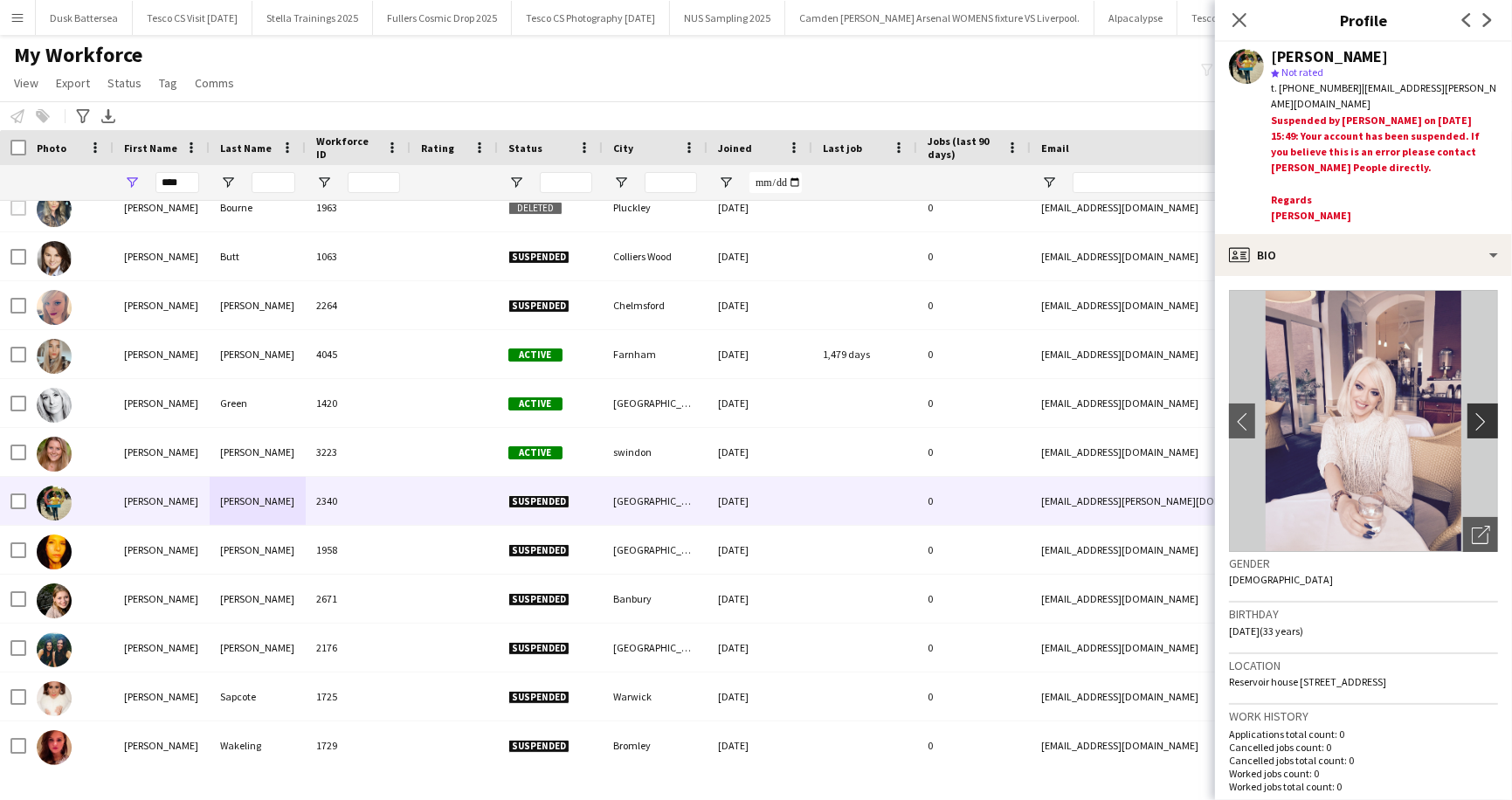
click at [1481, 419] on app-icon "chevron-right" at bounding box center [1485, 421] width 27 height 18
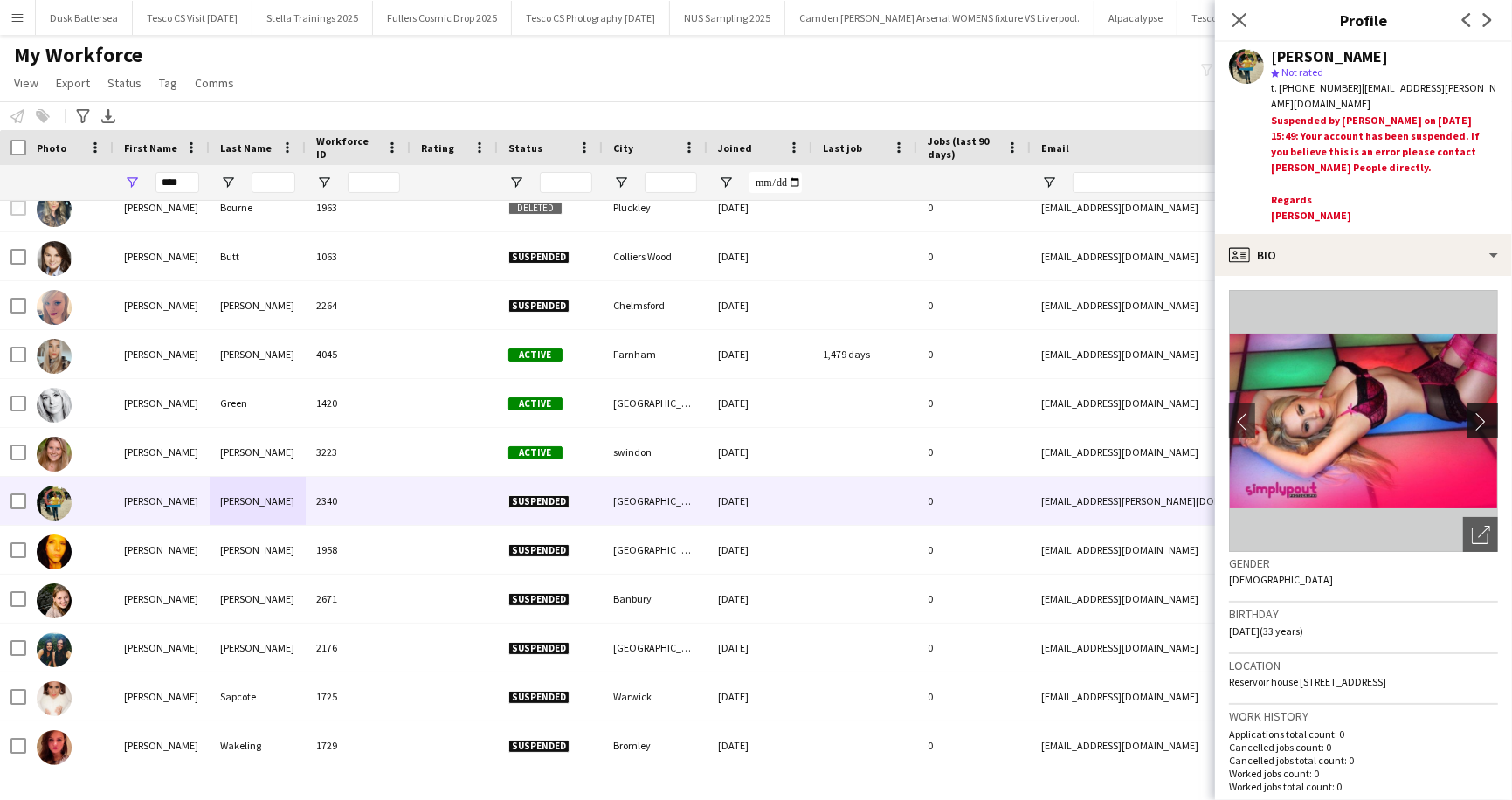
click at [1481, 420] on app-icon "chevron-right" at bounding box center [1485, 421] width 27 height 18
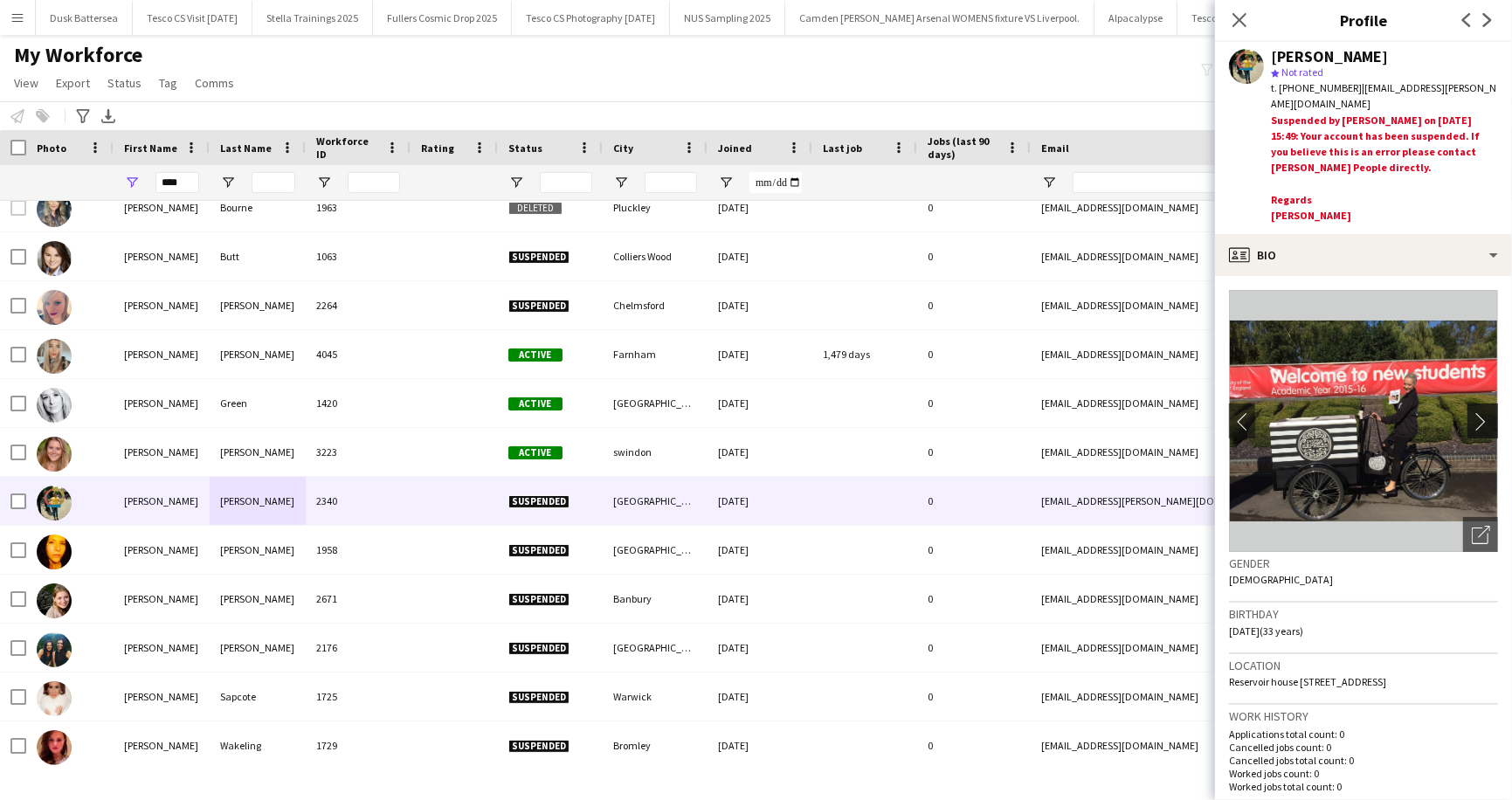
click at [1481, 420] on app-icon "chevron-right" at bounding box center [1485, 421] width 27 height 18
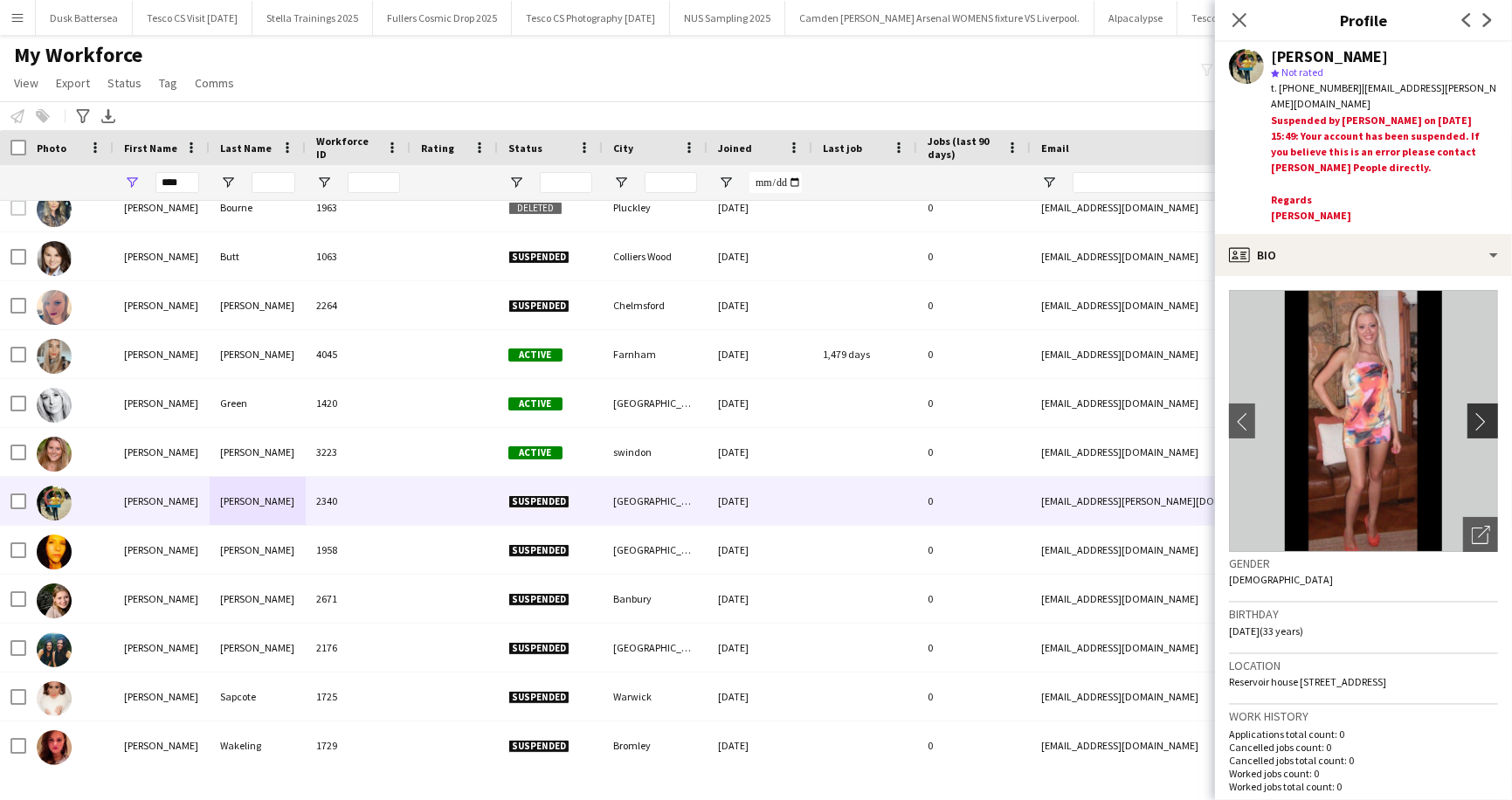
click at [1481, 420] on app-icon "chevron-right" at bounding box center [1485, 421] width 27 height 18
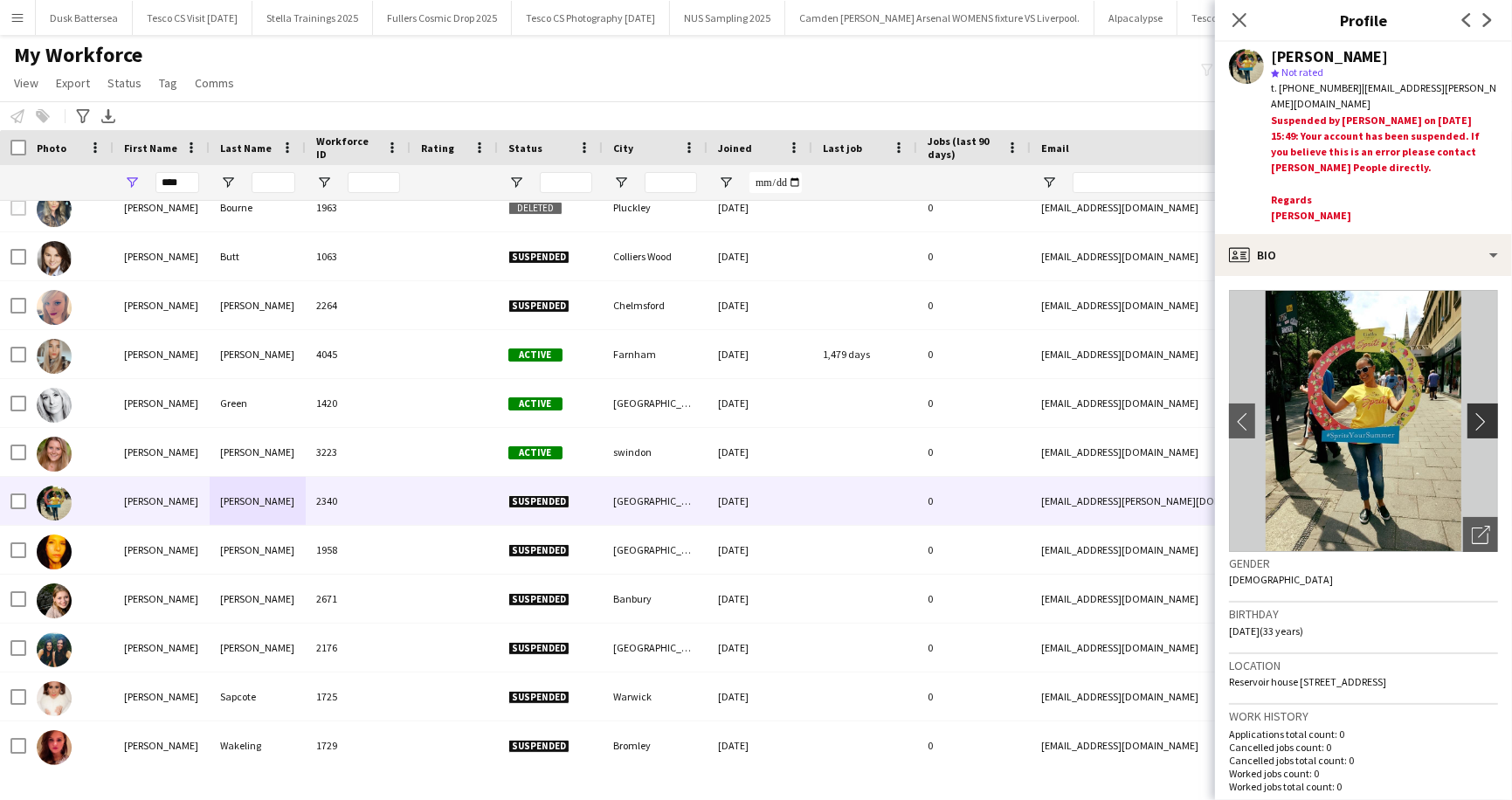
click at [1481, 420] on app-icon "chevron-right" at bounding box center [1485, 421] width 27 height 18
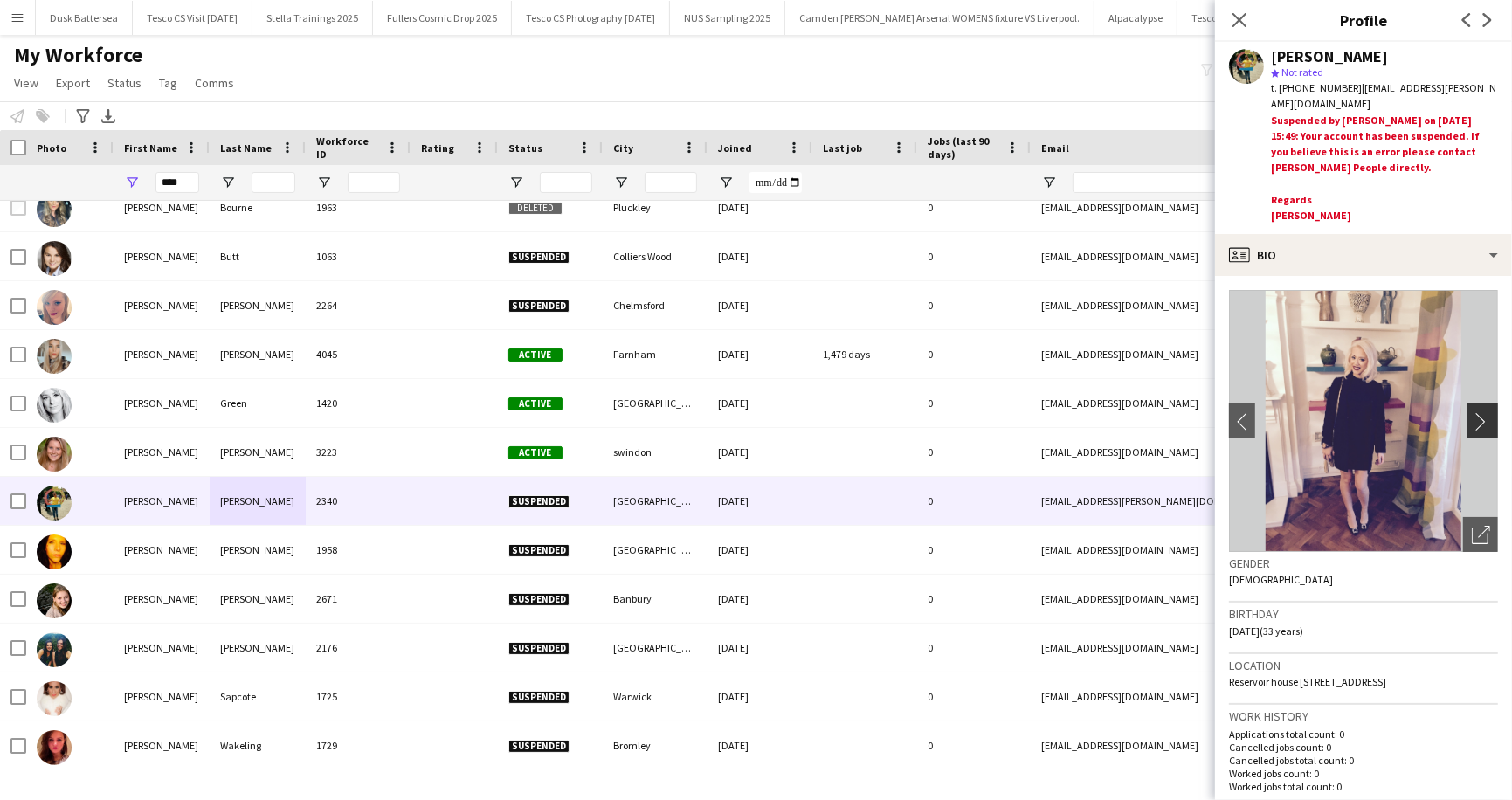
click at [1481, 420] on app-icon "chevron-right" at bounding box center [1485, 421] width 27 height 18
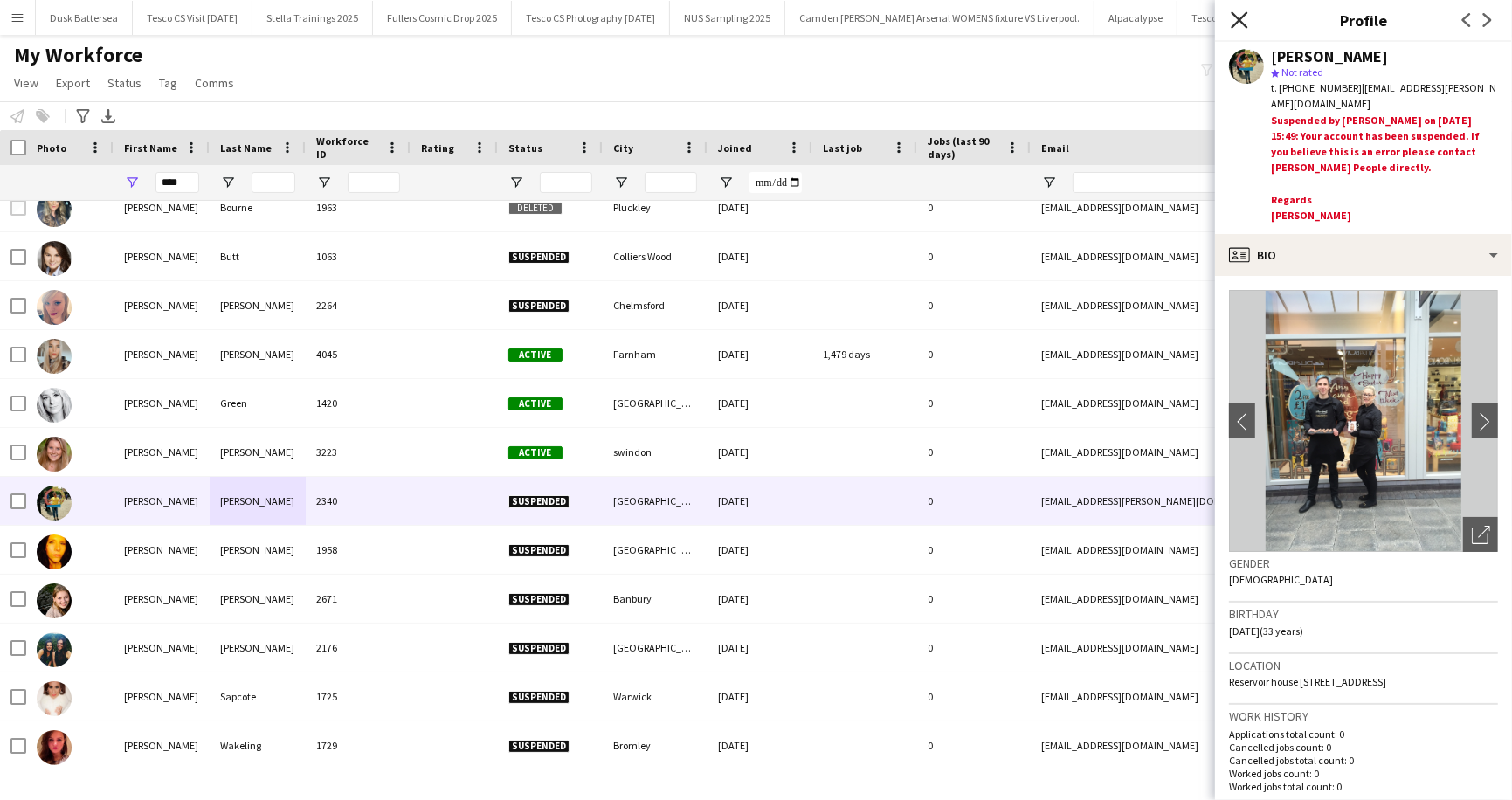
click at [1240, 12] on icon "Close pop-in" at bounding box center [1239, 20] width 17 height 17
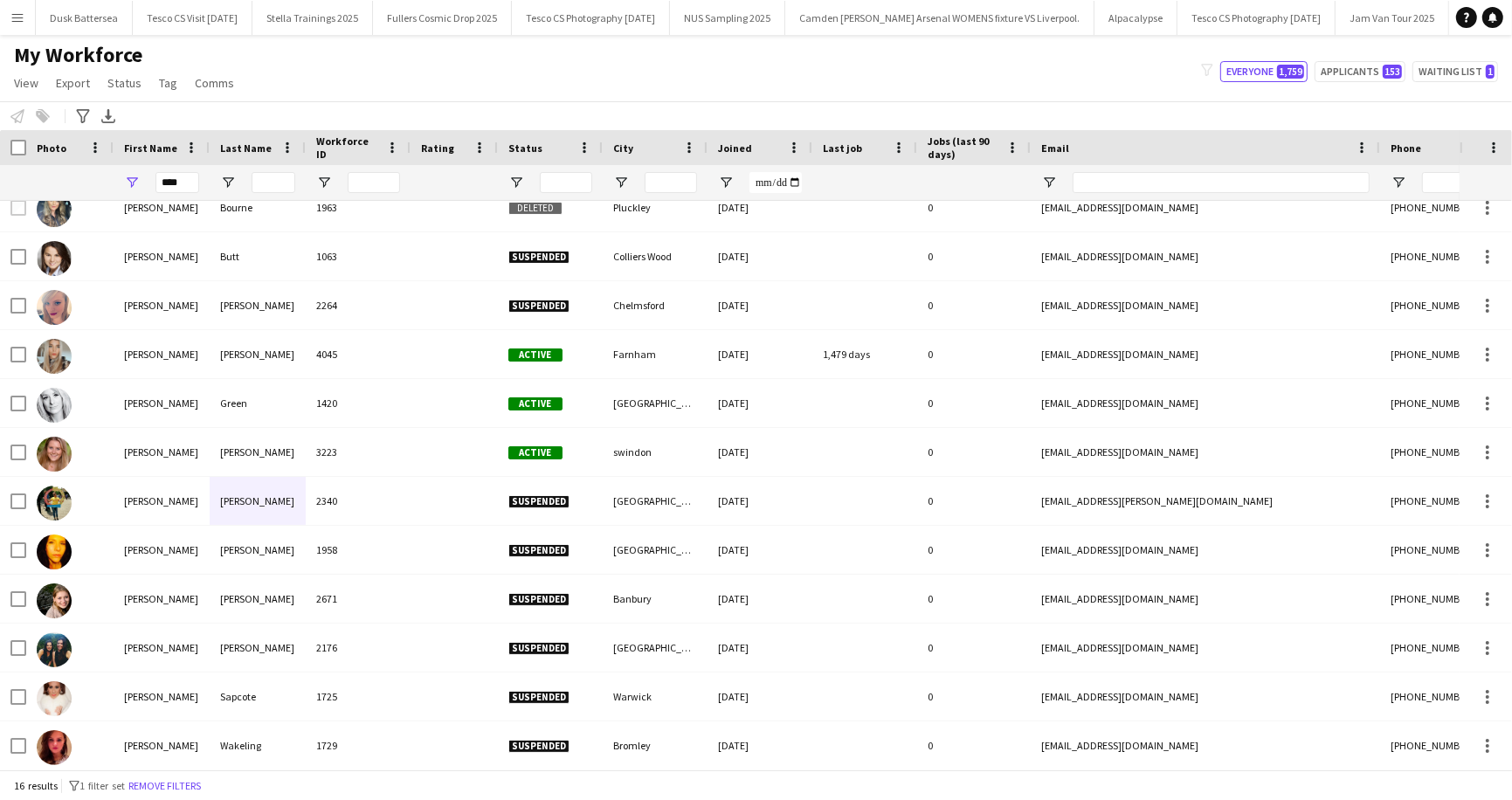
click at [342, 65] on div "My Workforce View Views Default view New view Update view Delete view Edit name…" at bounding box center [756, 71] width 1512 height 60
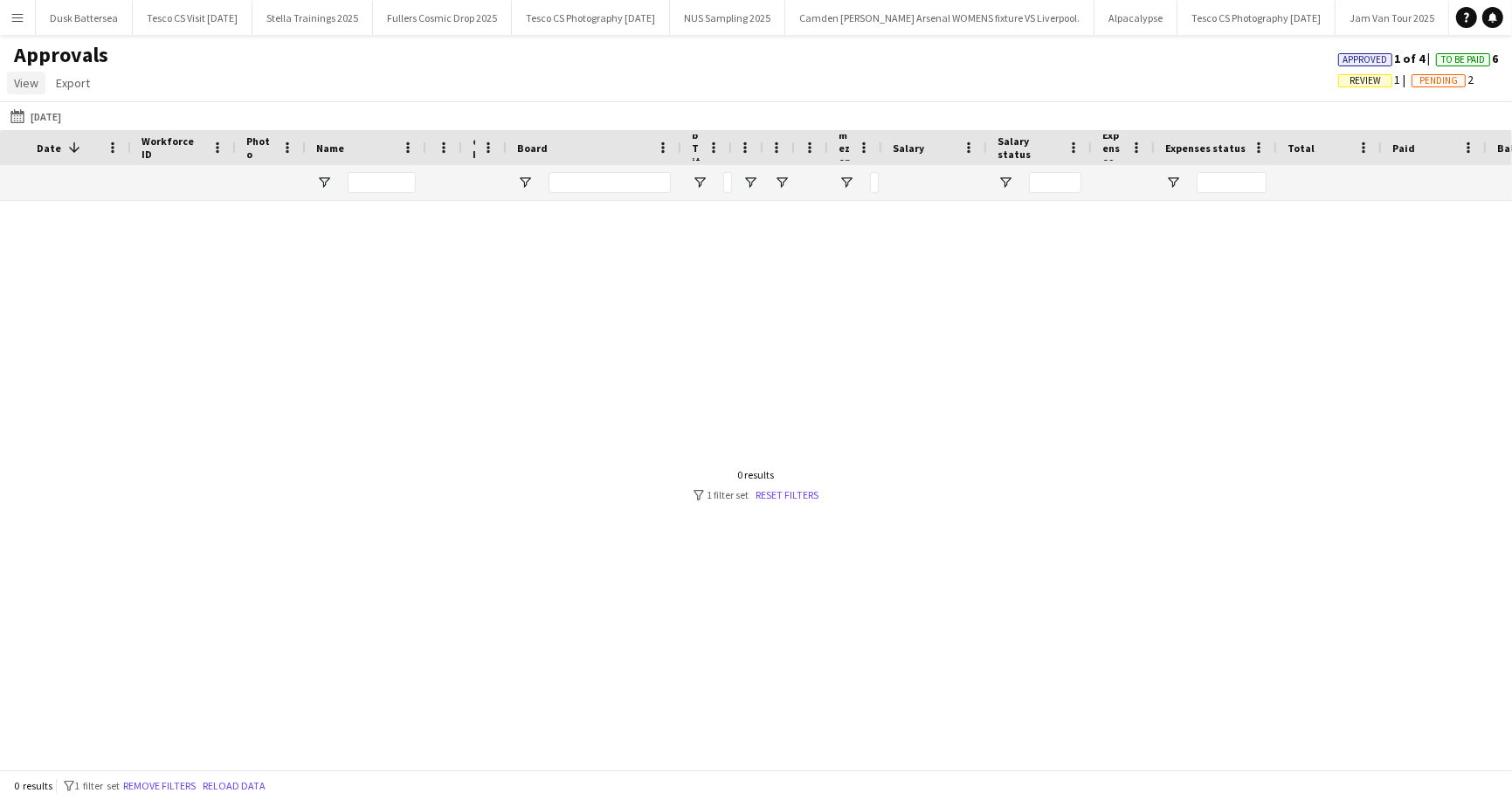
scroll to position [0, 240]
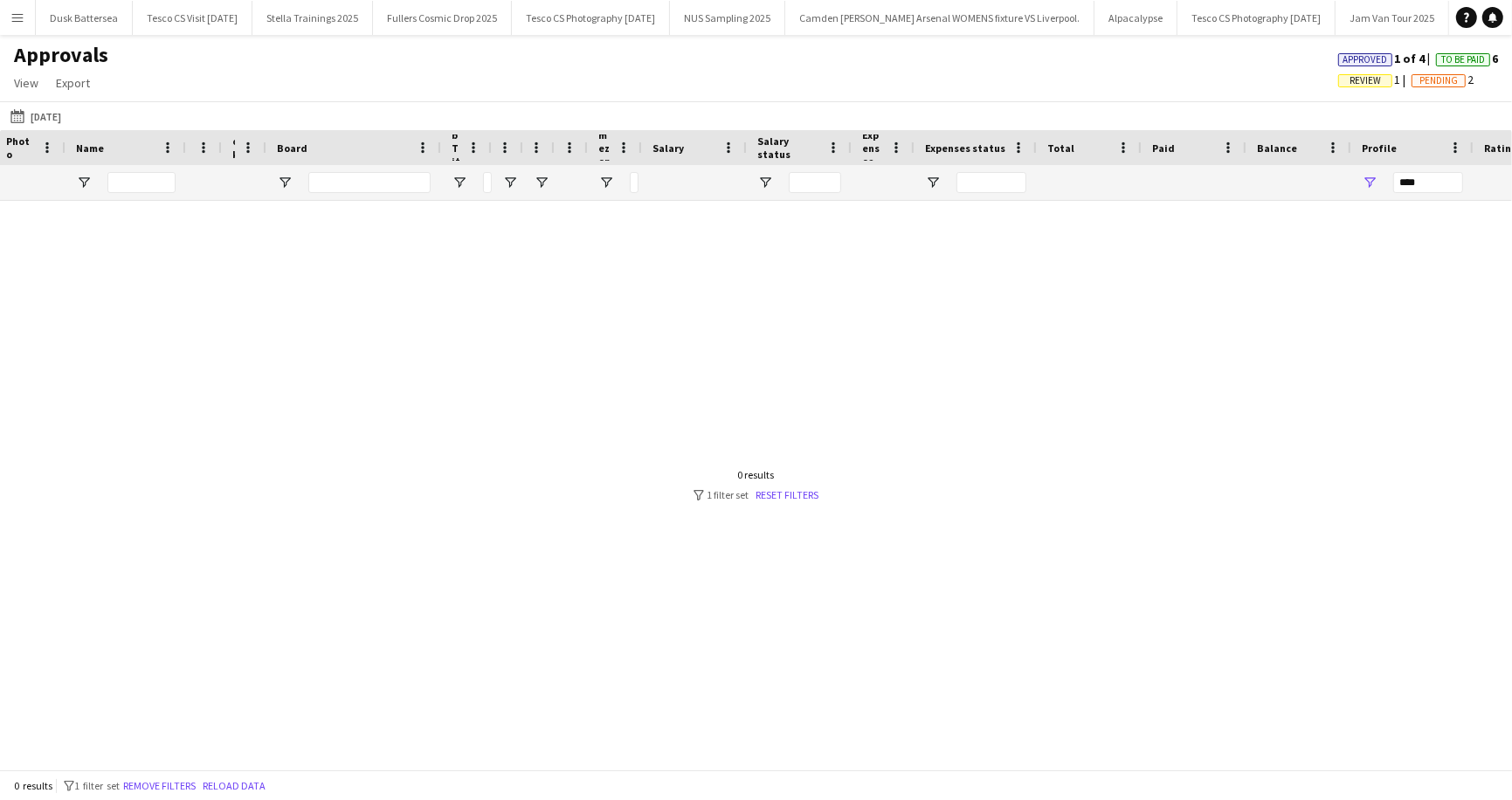
click at [15, 19] on app-icon "Menu" at bounding box center [17, 17] width 14 height 14
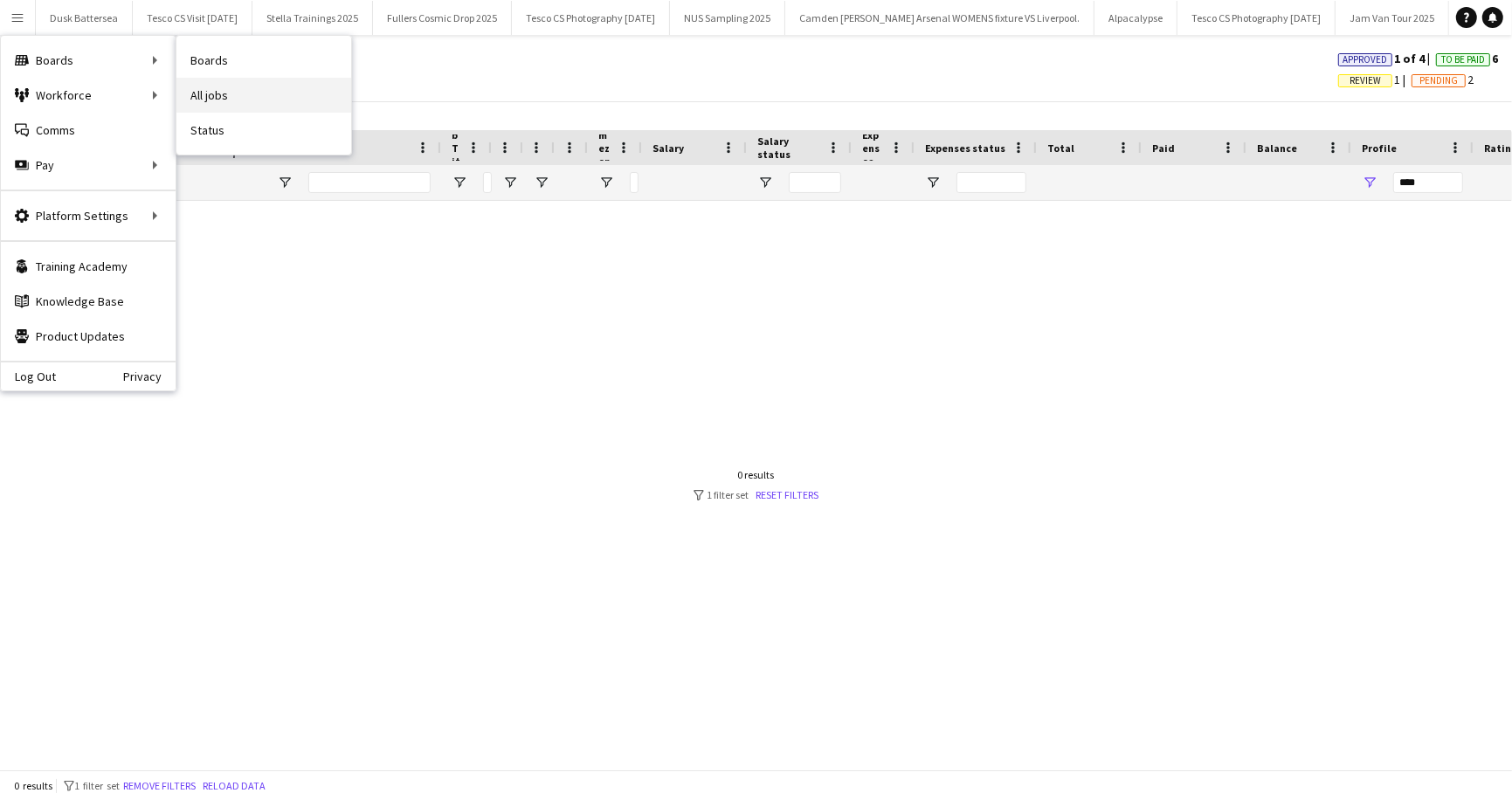
click at [203, 93] on link "All jobs" at bounding box center [264, 95] width 174 height 35
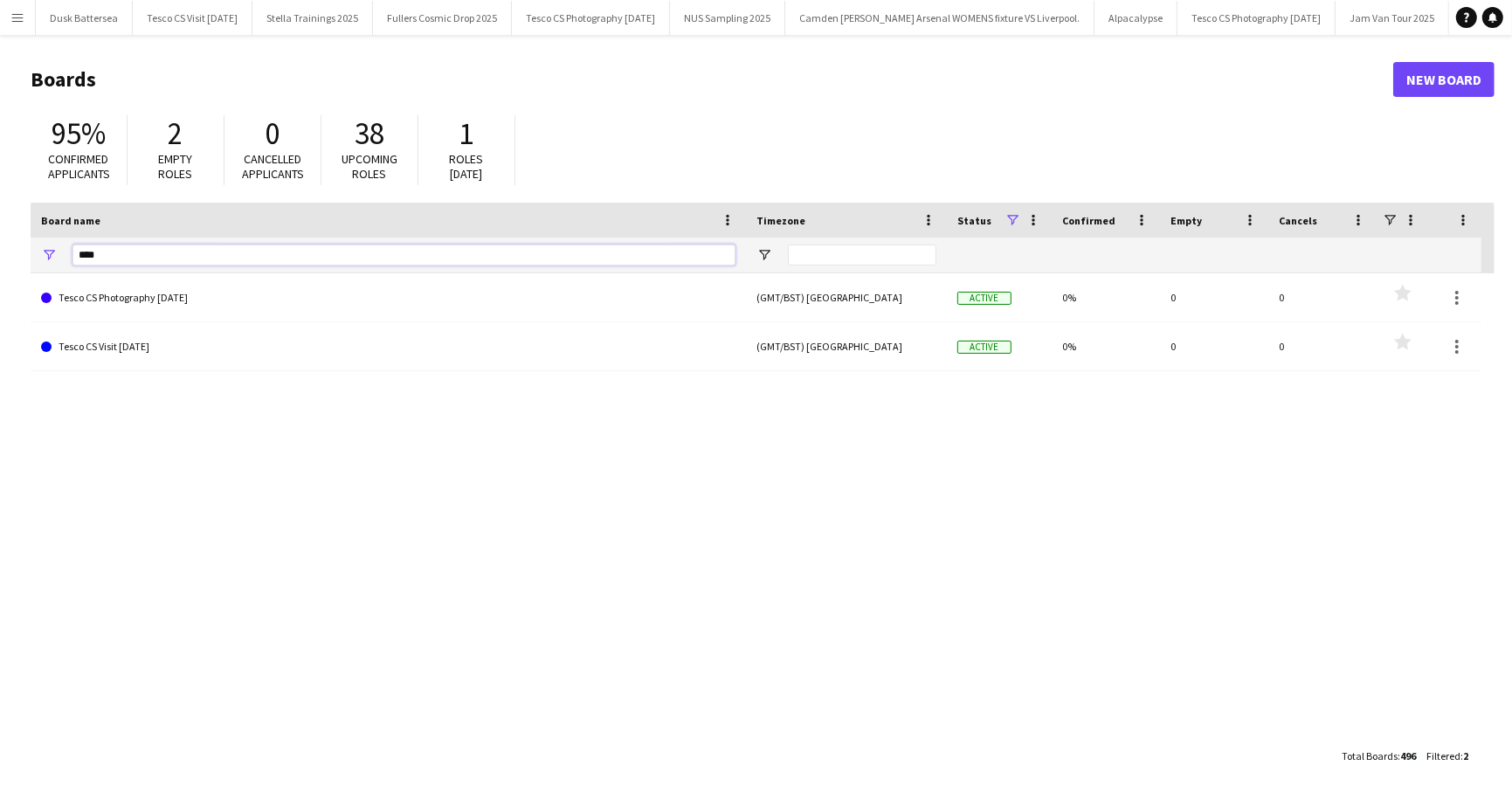
click at [106, 254] on input "****" at bounding box center [403, 255] width 663 height 21
type input "*"
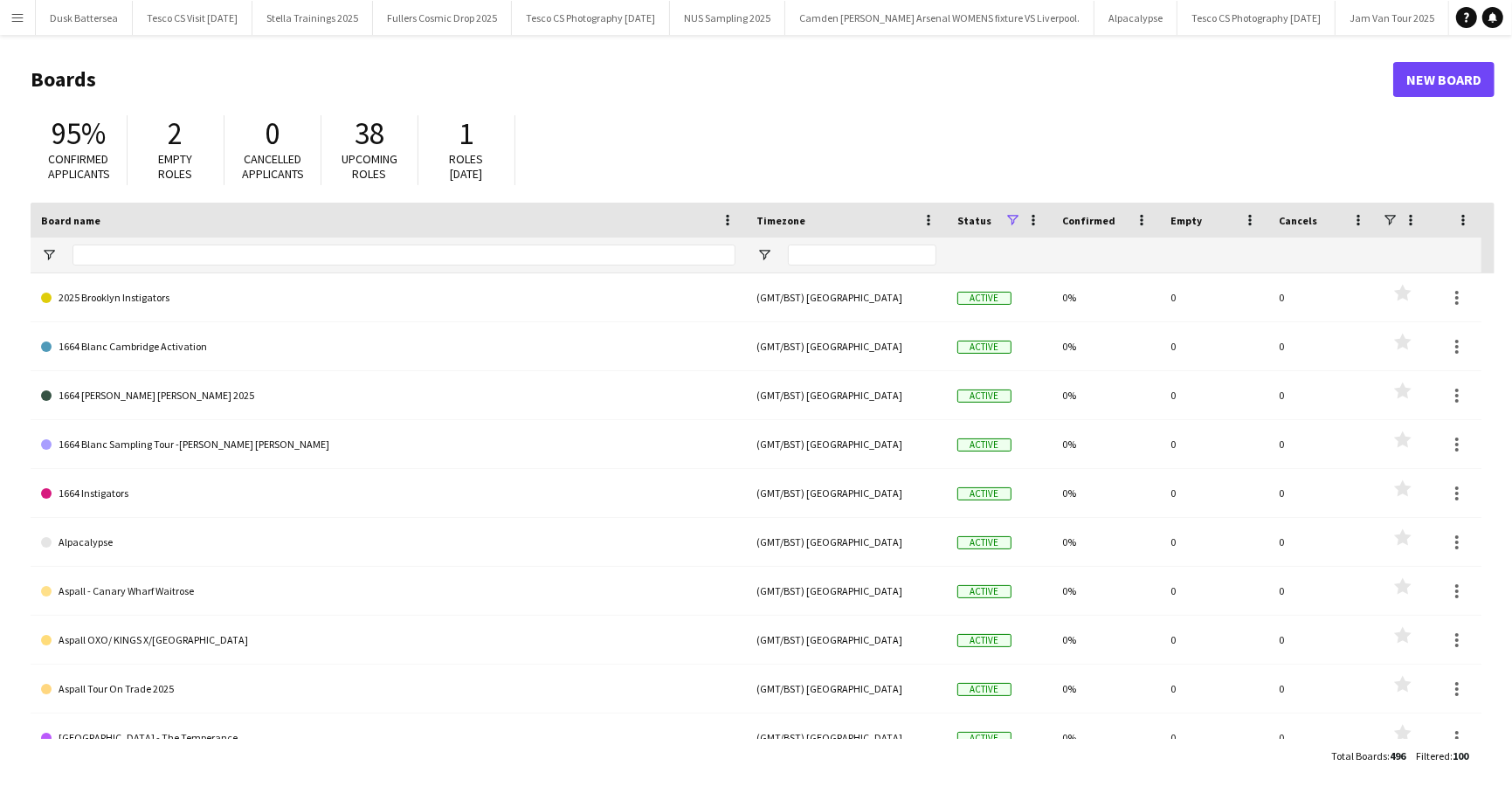
click at [792, 136] on div "95% Confirmed applicants 2 Empty roles 0 Cancelled applicants 38 Upcoming roles…" at bounding box center [762, 154] width 1464 height 96
click at [482, 66] on h1 "Boards" at bounding box center [711, 80] width 1362 height 27
click at [452, 58] on header "Boards New Board" at bounding box center [762, 79] width 1464 height 54
click at [679, 102] on header "Boards New Board" at bounding box center [762, 79] width 1464 height 54
click at [401, 71] on h1 "Boards" at bounding box center [711, 80] width 1362 height 27
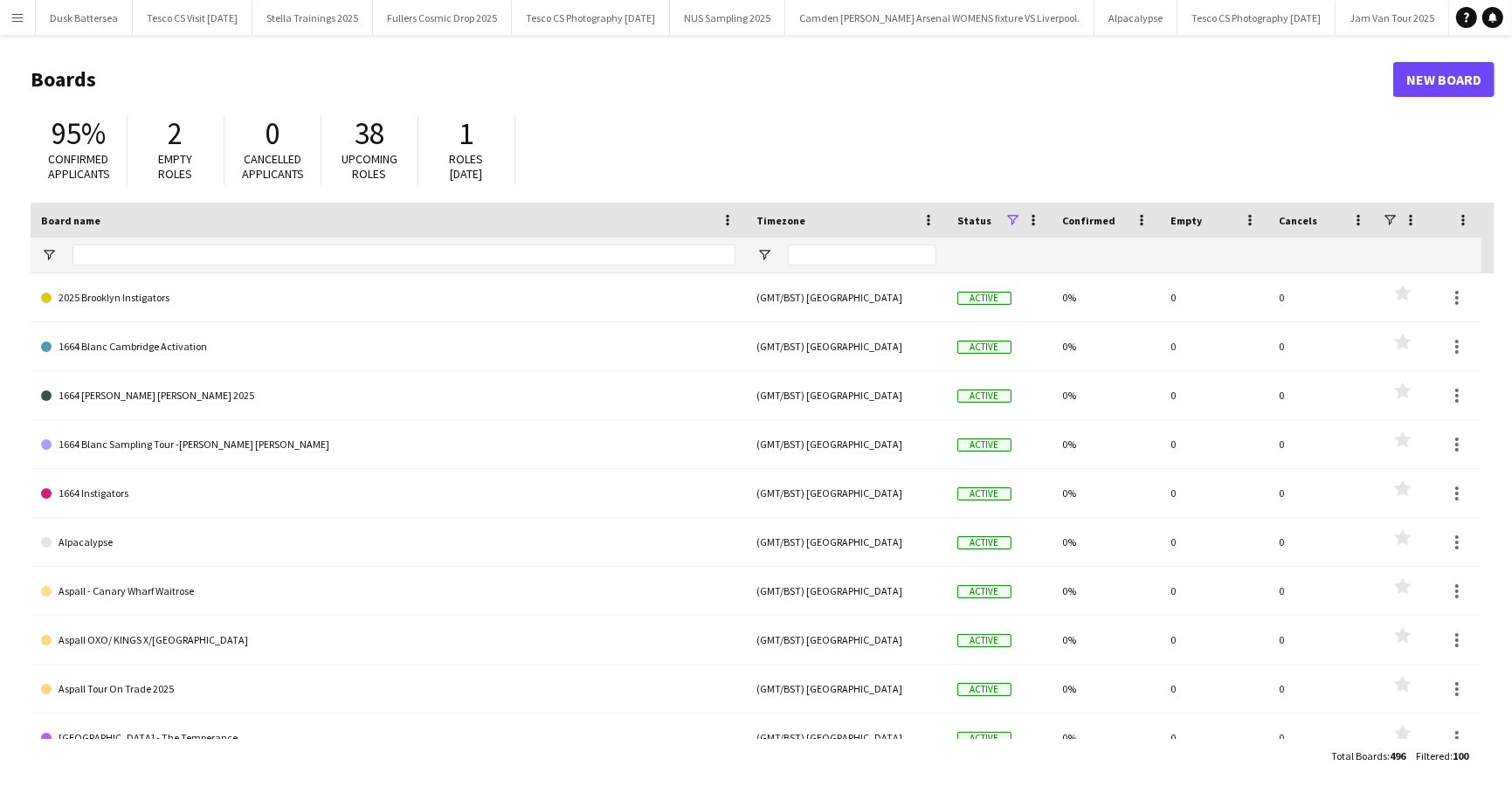
click at [222, 57] on header "Boards New Board" at bounding box center [762, 79] width 1464 height 54
click at [194, 250] on input "Board name Filter Input" at bounding box center [403, 255] width 663 height 21
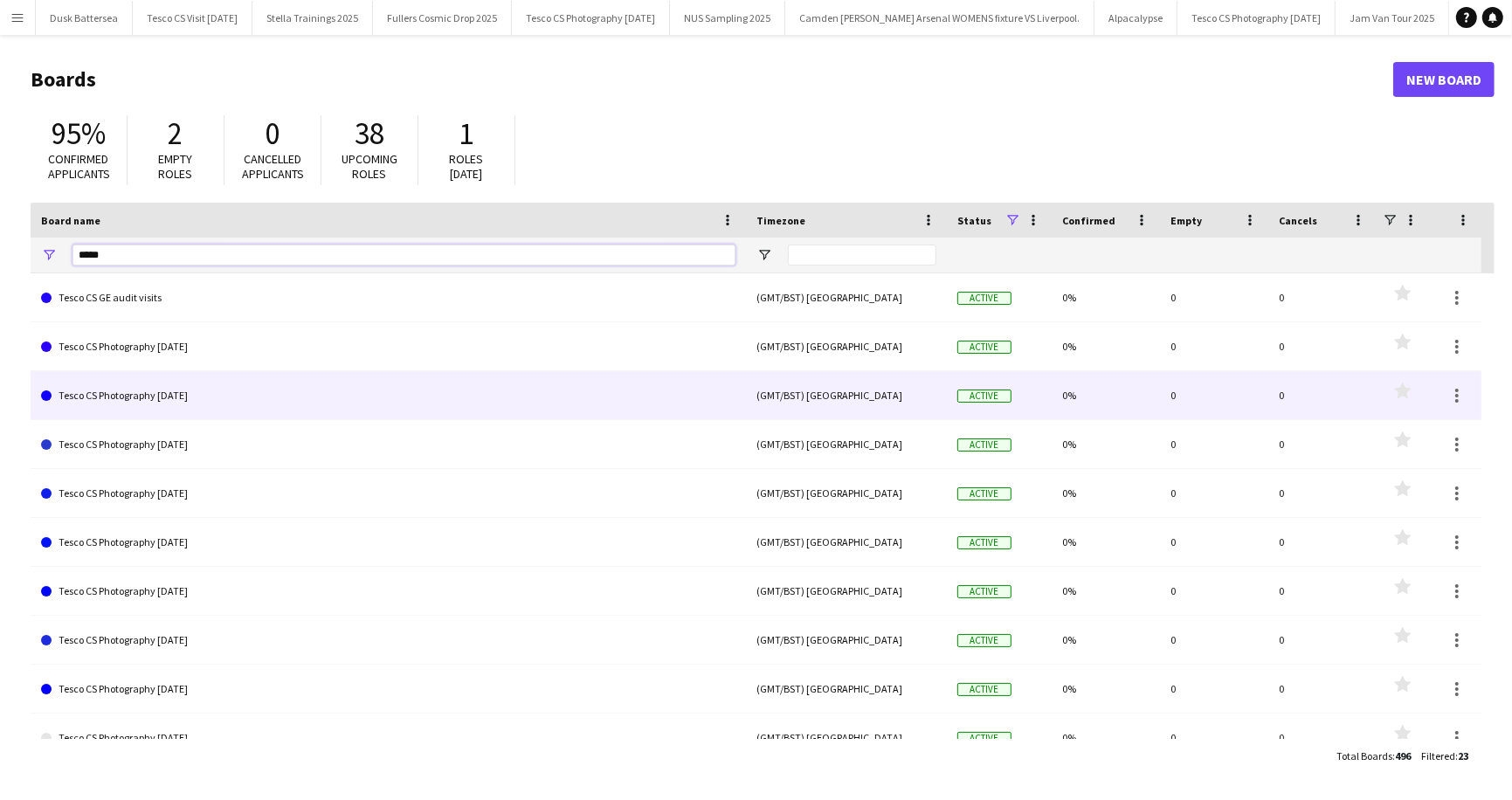
type input "*****"
click at [162, 400] on link "Tesco CS Photography [DATE]" at bounding box center [388, 396] width 695 height 49
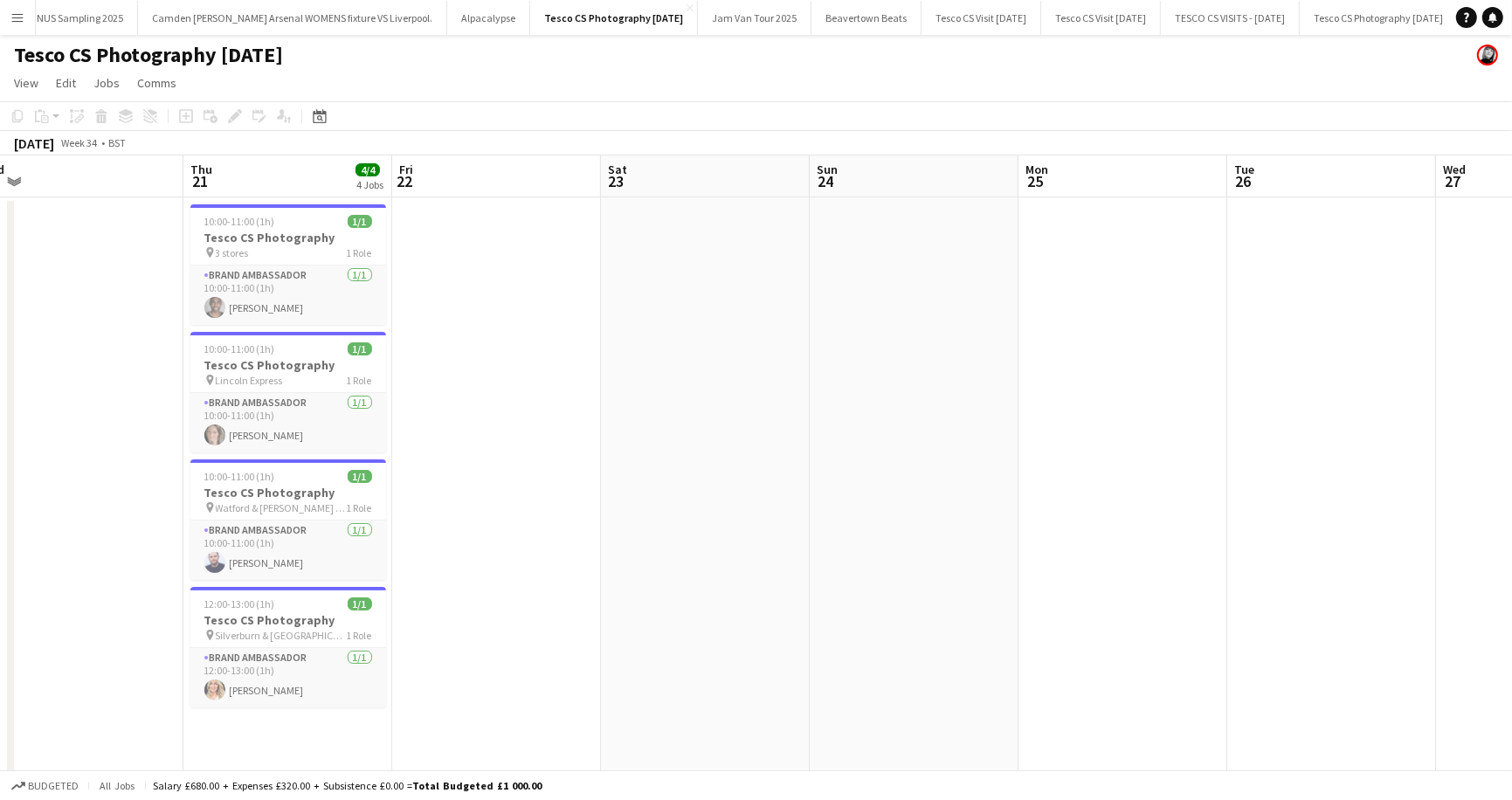
scroll to position [0, 650]
click at [259, 215] on span "10:00-11:00 (1h)" at bounding box center [240, 222] width 71 height 13
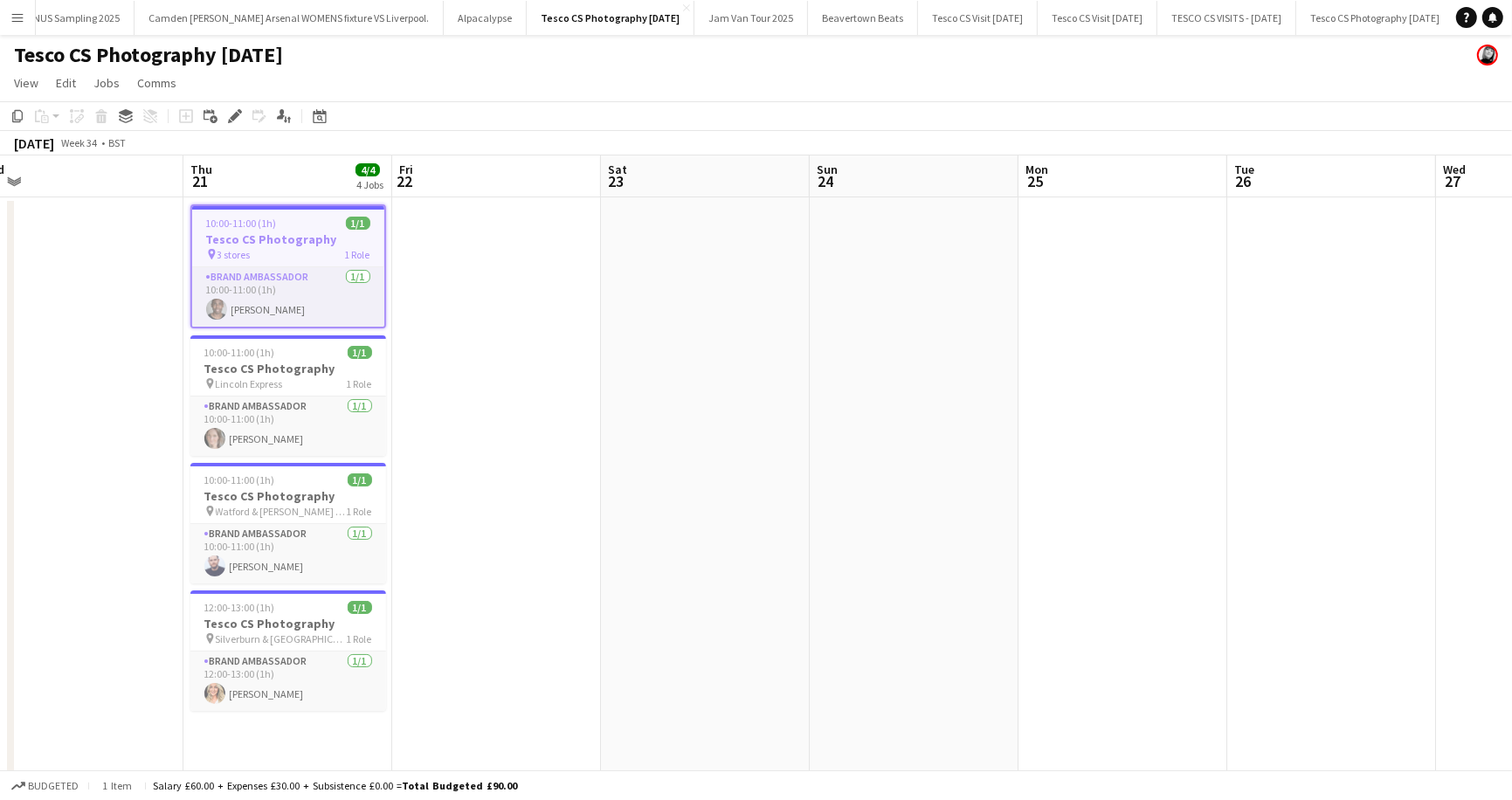
click at [543, 87] on app-page-menu "View Day view expanded Day view collapsed Month view Date picker Jump to today …" at bounding box center [756, 84] width 1512 height 33
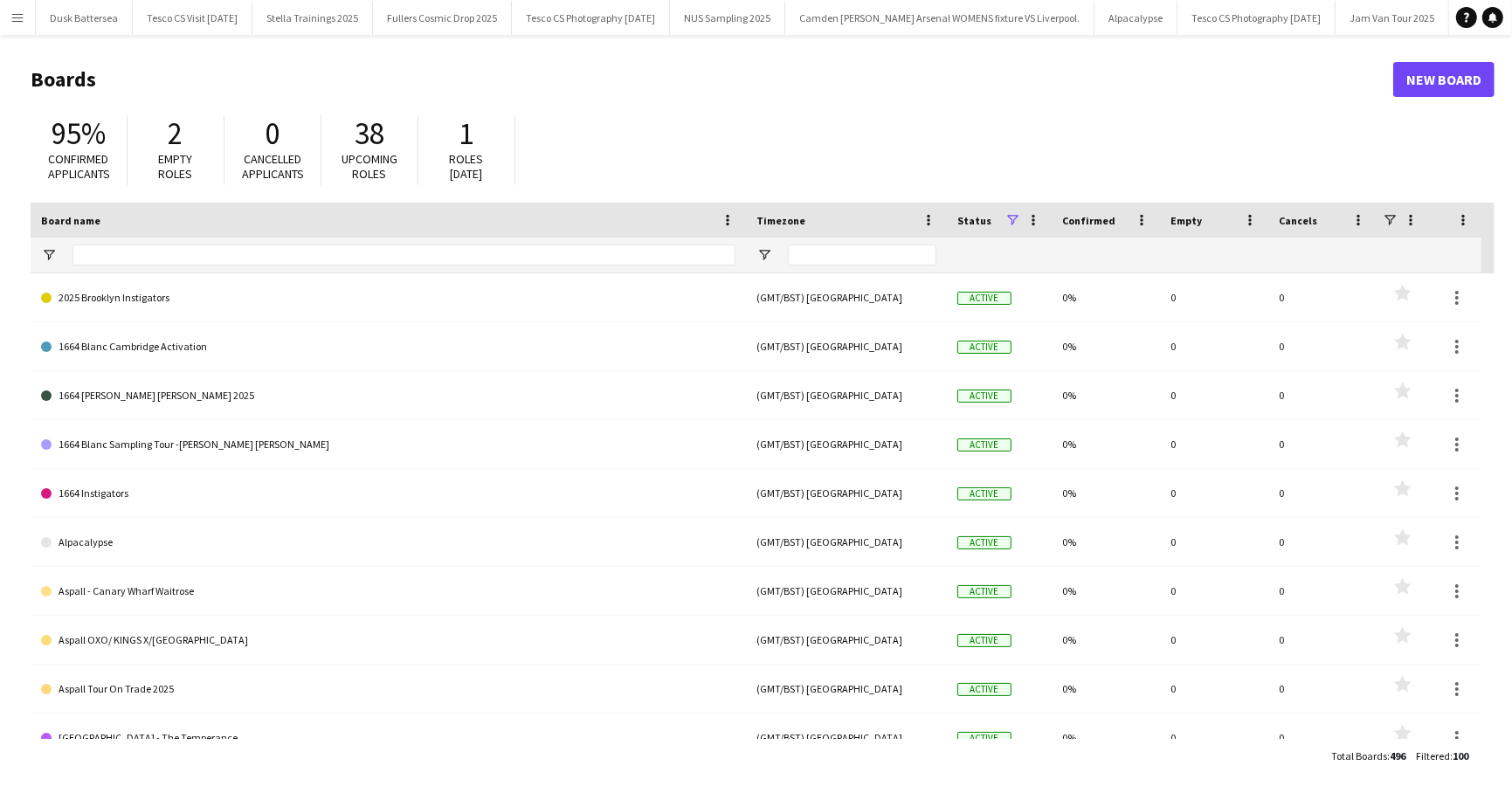
click at [666, 117] on div "95% Confirmed applicants 2 Empty roles 0 Cancelled applicants 38 Upcoming roles…" at bounding box center [762, 154] width 1464 height 96
click at [795, 129] on div "95% Confirmed applicants 2 Empty roles 0 Cancelled applicants 38 Upcoming roles…" at bounding box center [762, 154] width 1464 height 96
click at [791, 125] on div "95% Confirmed applicants 2 Empty roles 0 Cancelled applicants 38 Upcoming roles…" at bounding box center [762, 154] width 1464 height 96
